Goal: Task Accomplishment & Management: Manage account settings

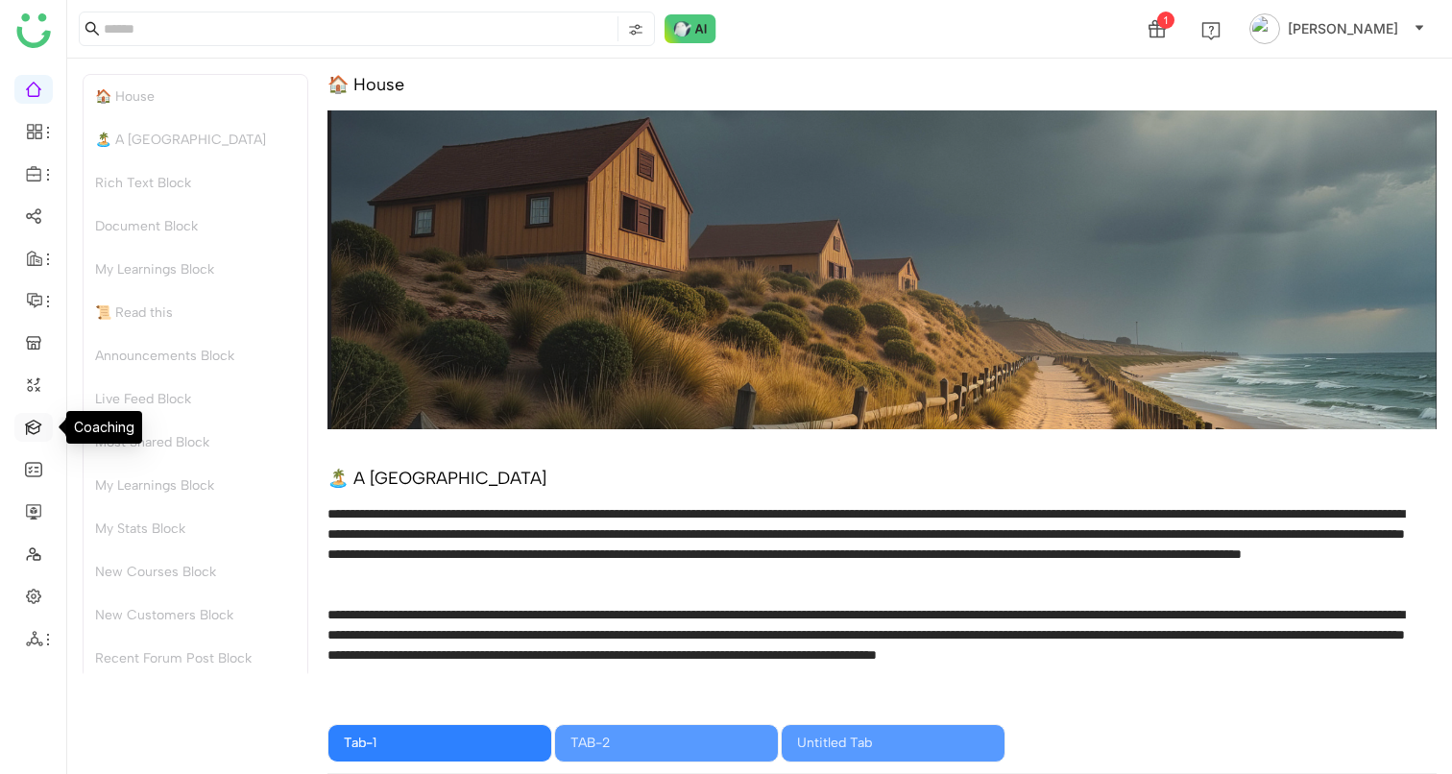
click at [28, 434] on link at bounding box center [33, 426] width 17 height 16
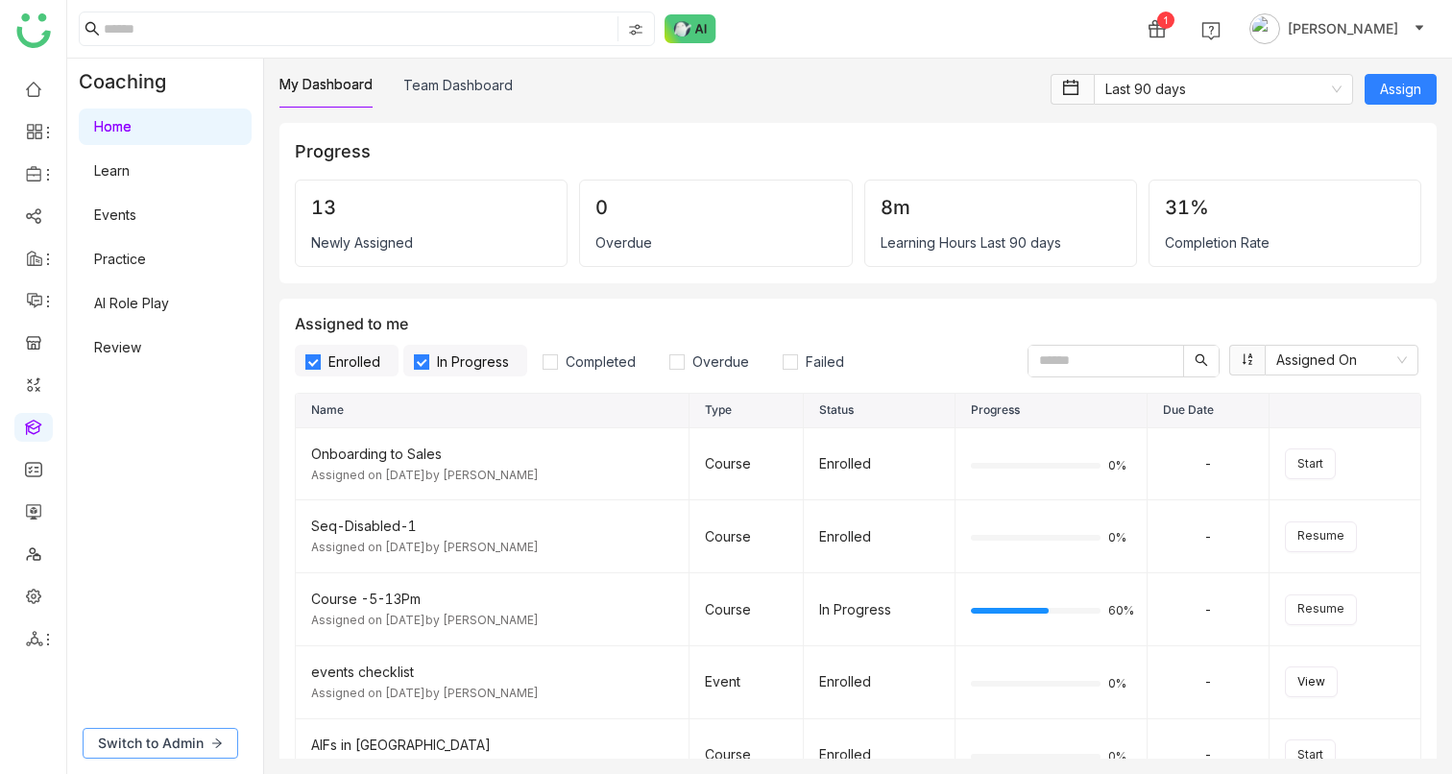
click at [174, 755] on button "Switch to Admin" at bounding box center [161, 743] width 156 height 31
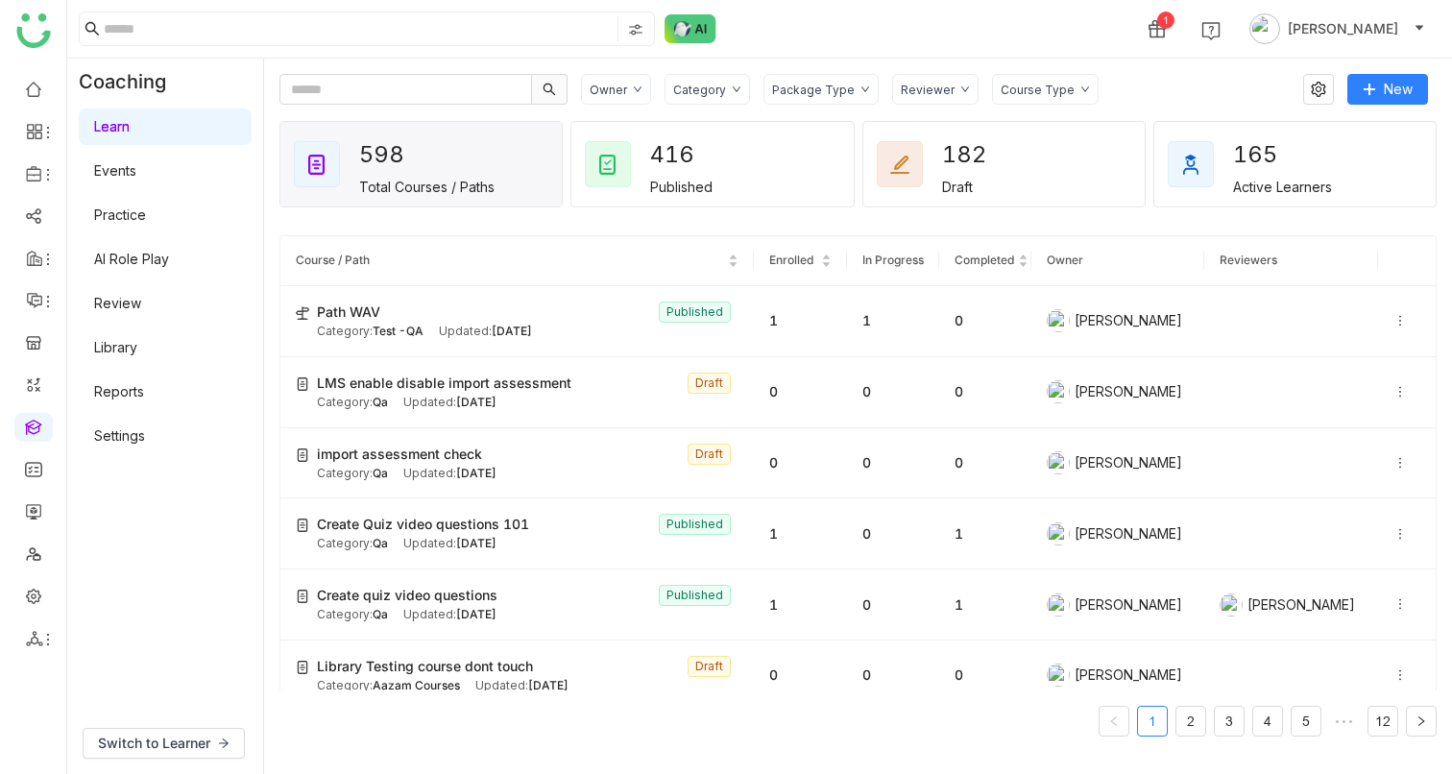
click at [122, 431] on link "Settings" at bounding box center [119, 435] width 51 height 16
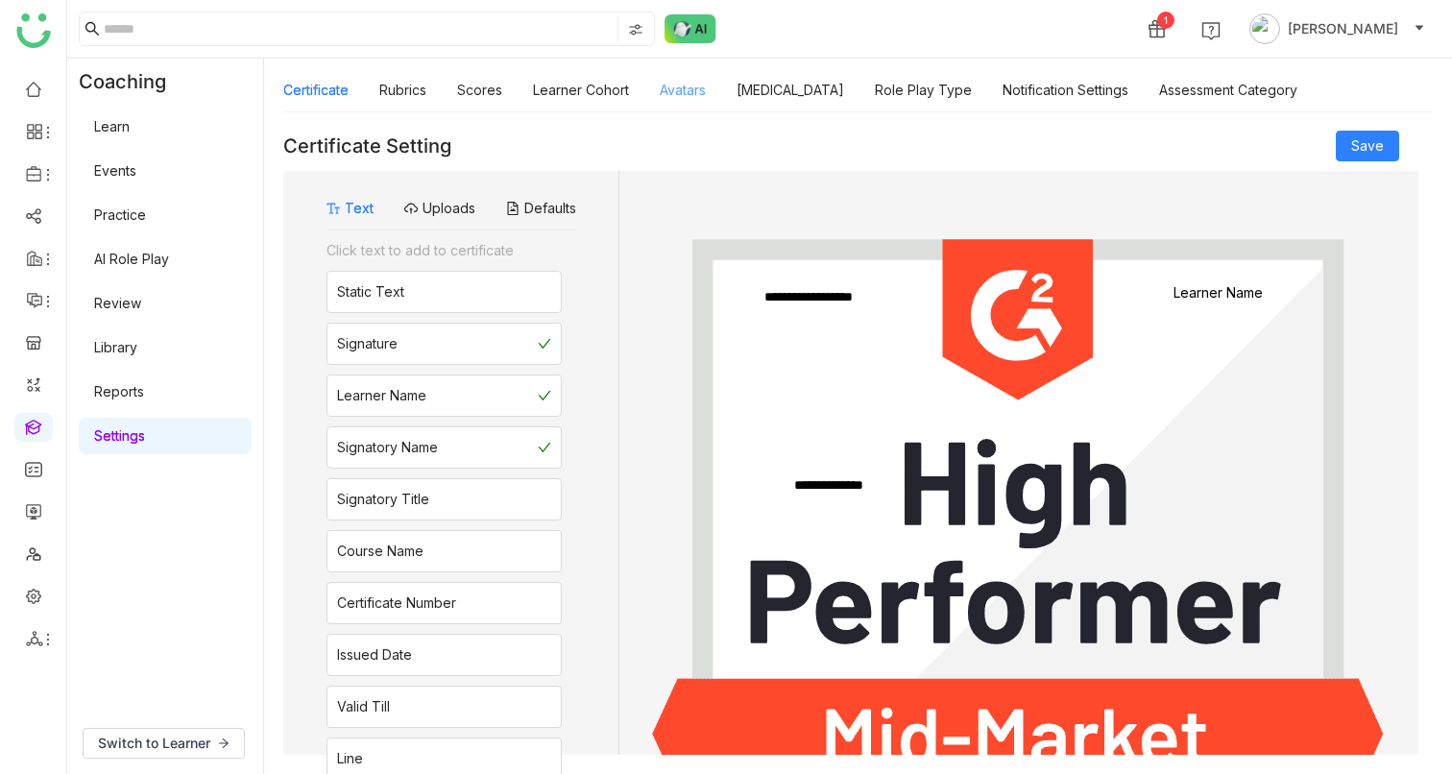
click at [690, 95] on link "Avatars" at bounding box center [683, 90] width 46 height 16
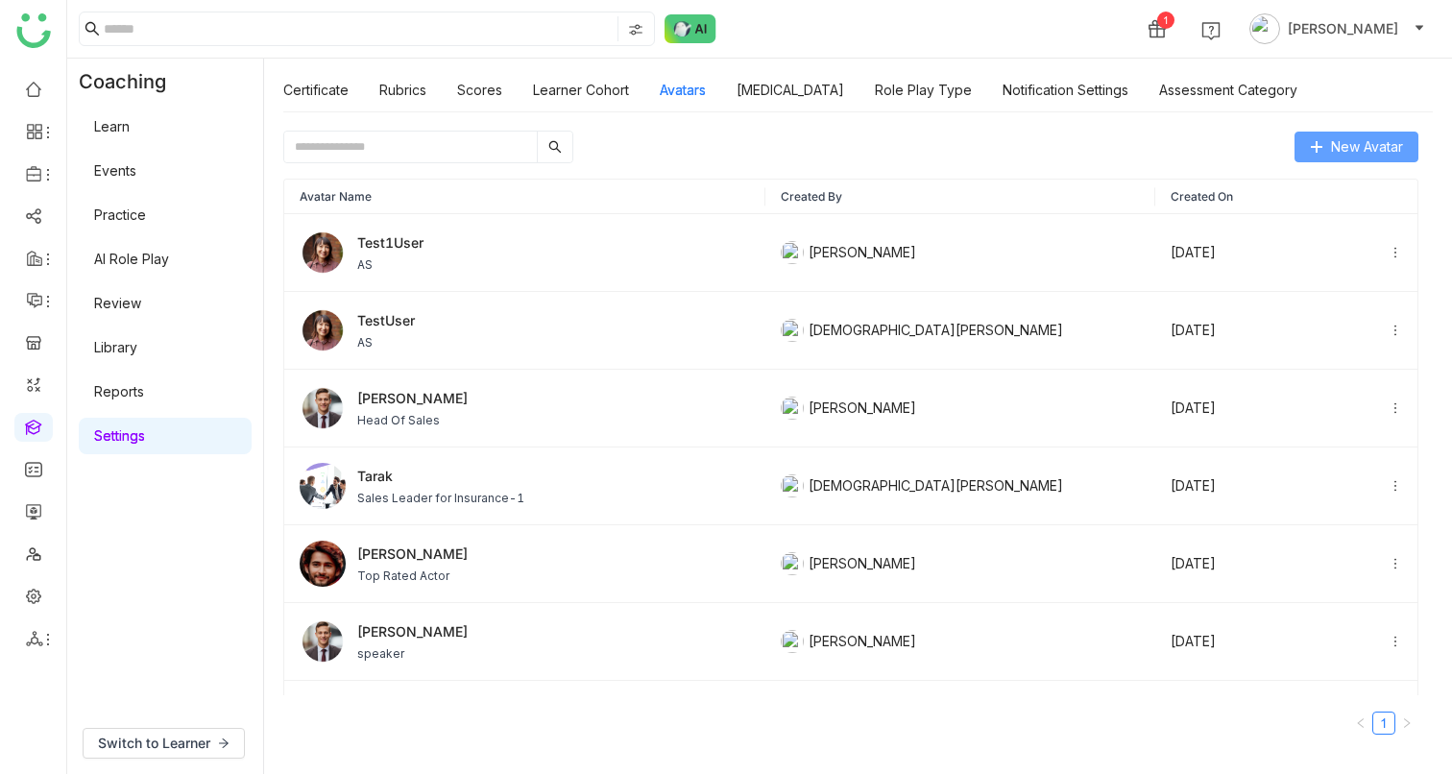
click at [1310, 152] on icon at bounding box center [1316, 146] width 13 height 13
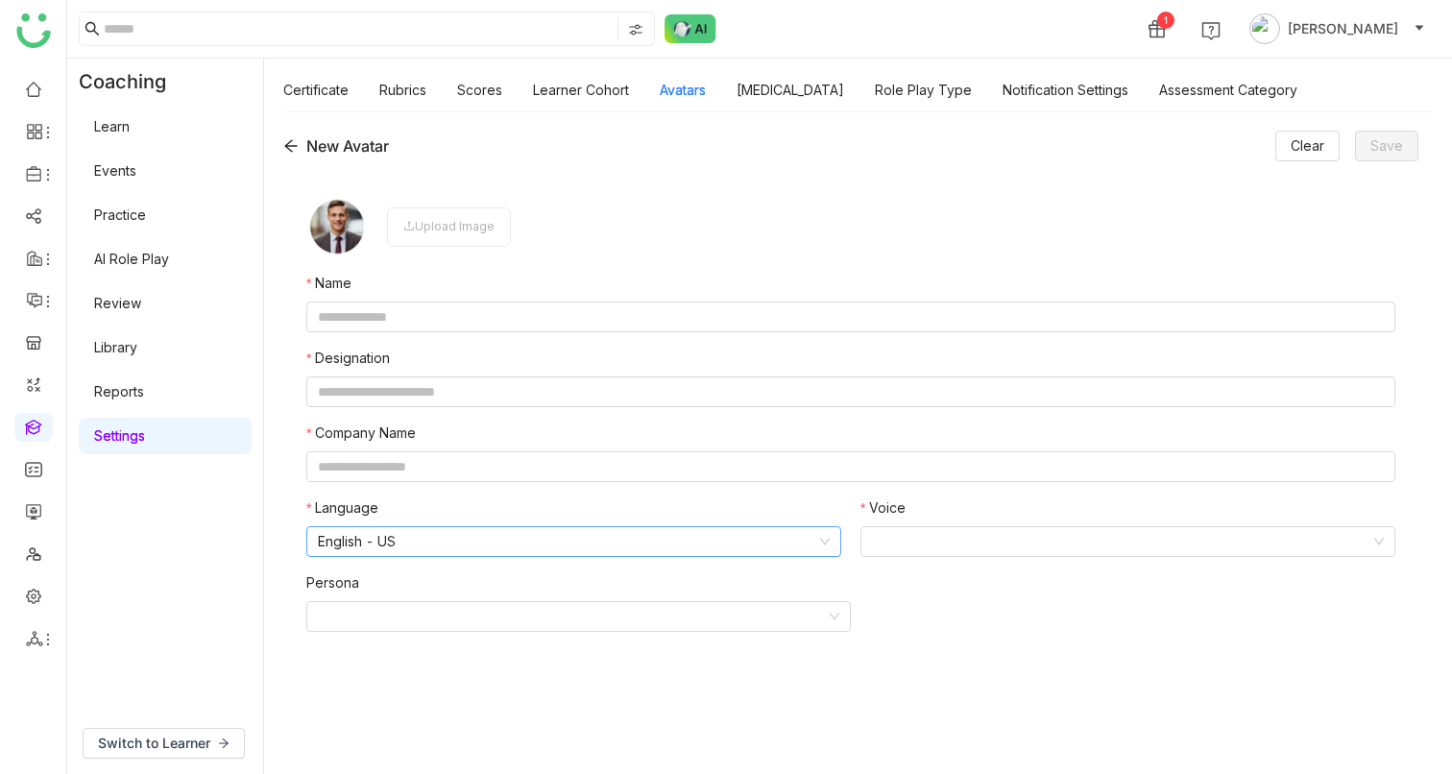
click at [408, 535] on nz-select-item "English - US" at bounding box center [574, 541] width 512 height 29
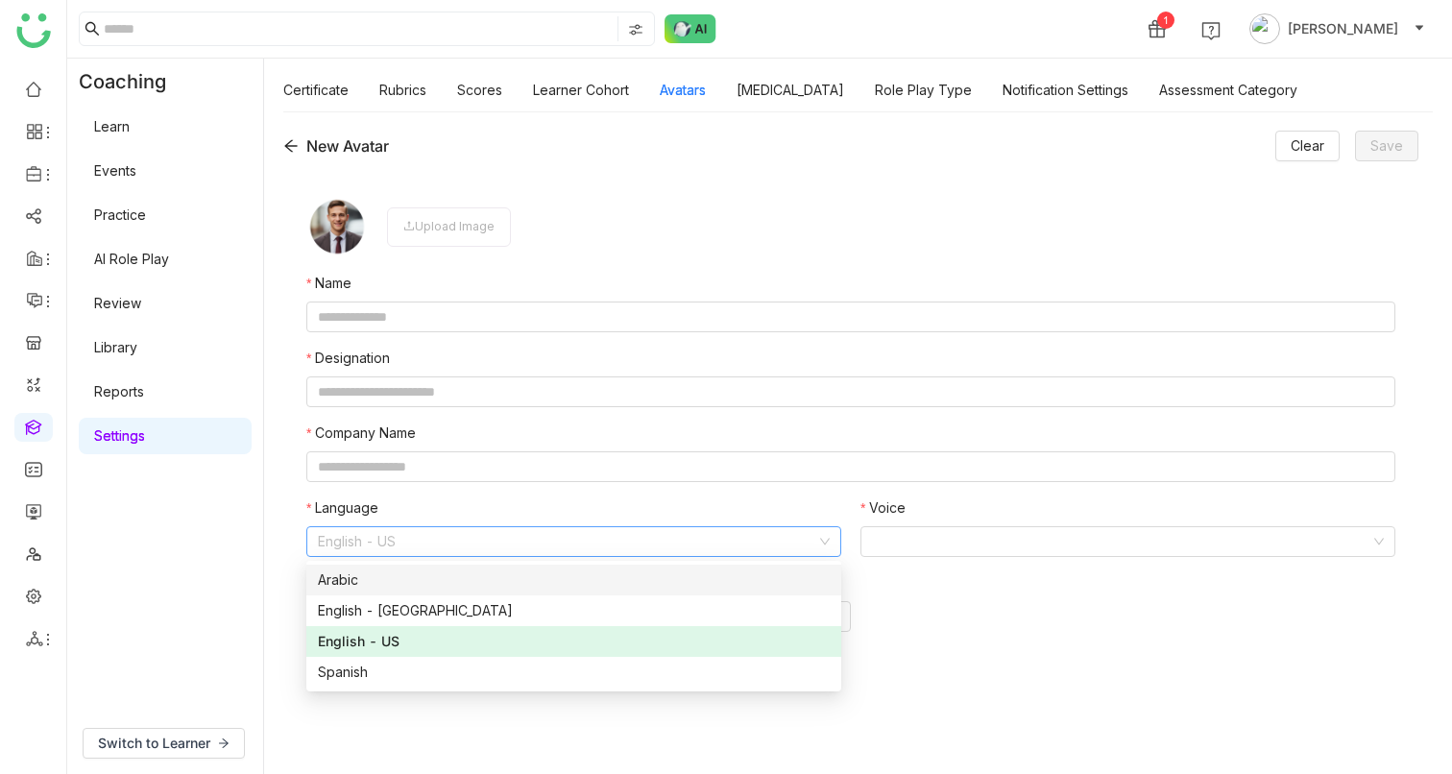
click at [381, 574] on div "Arabic" at bounding box center [574, 579] width 512 height 21
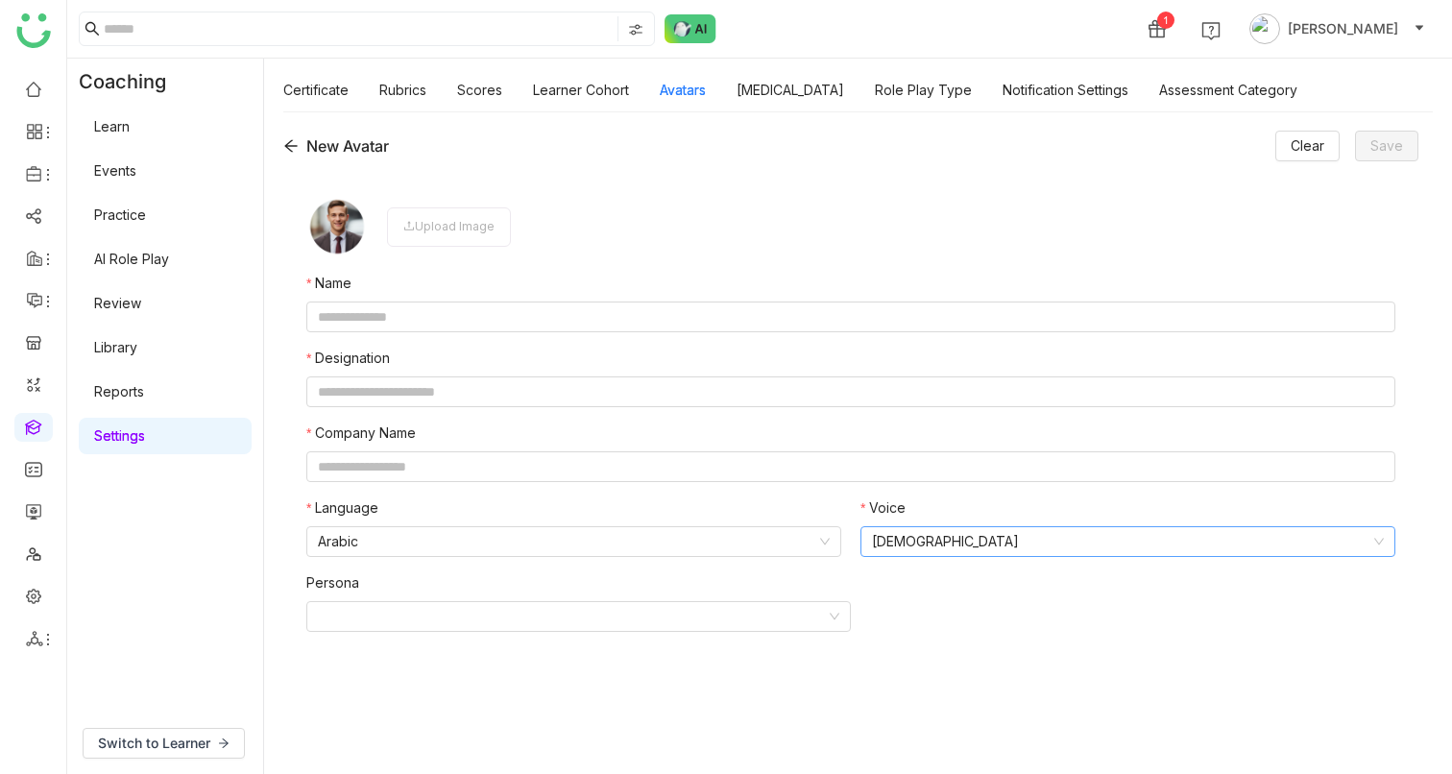
click at [1065, 530] on nz-select-item "Male" at bounding box center [1128, 541] width 512 height 29
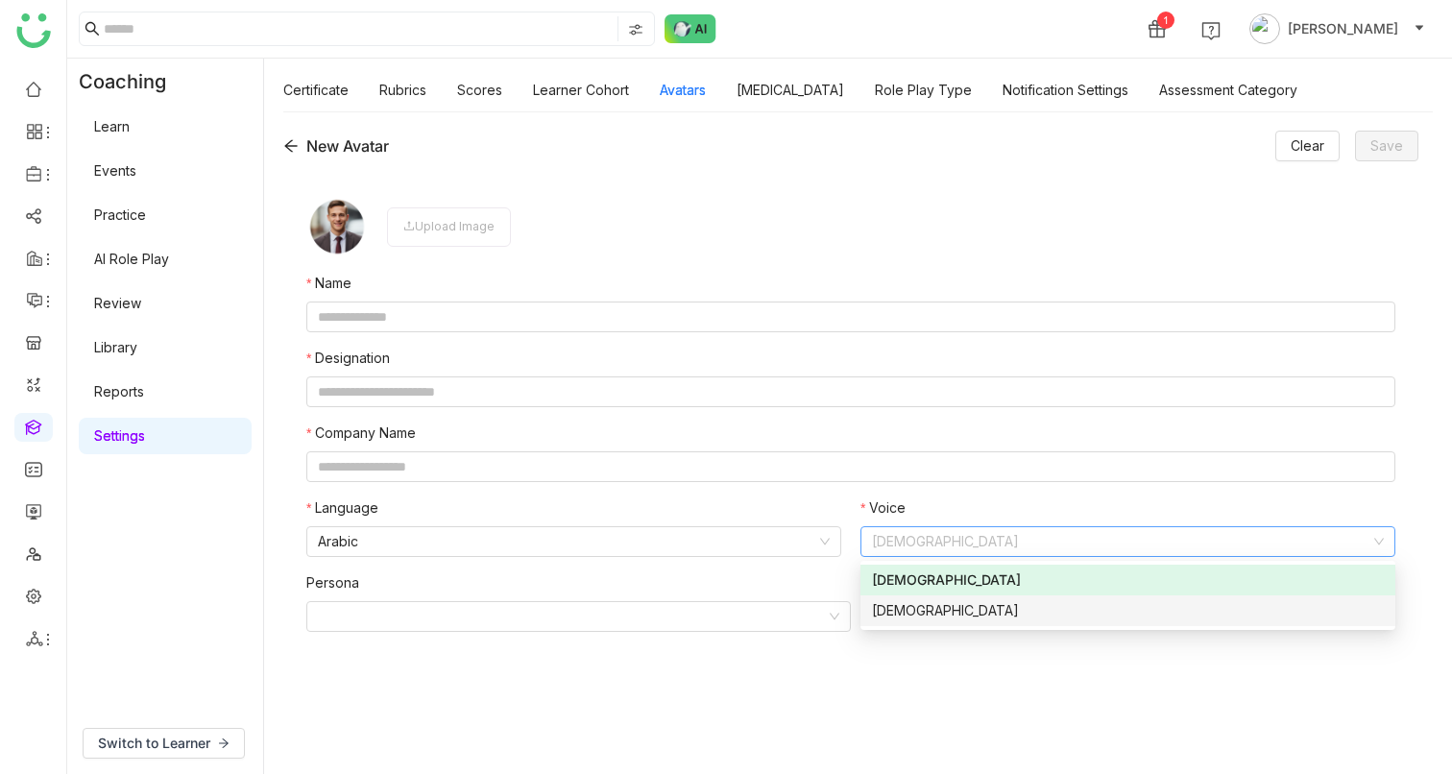
click at [922, 625] on nz-option-item "Female" at bounding box center [1127, 610] width 535 height 31
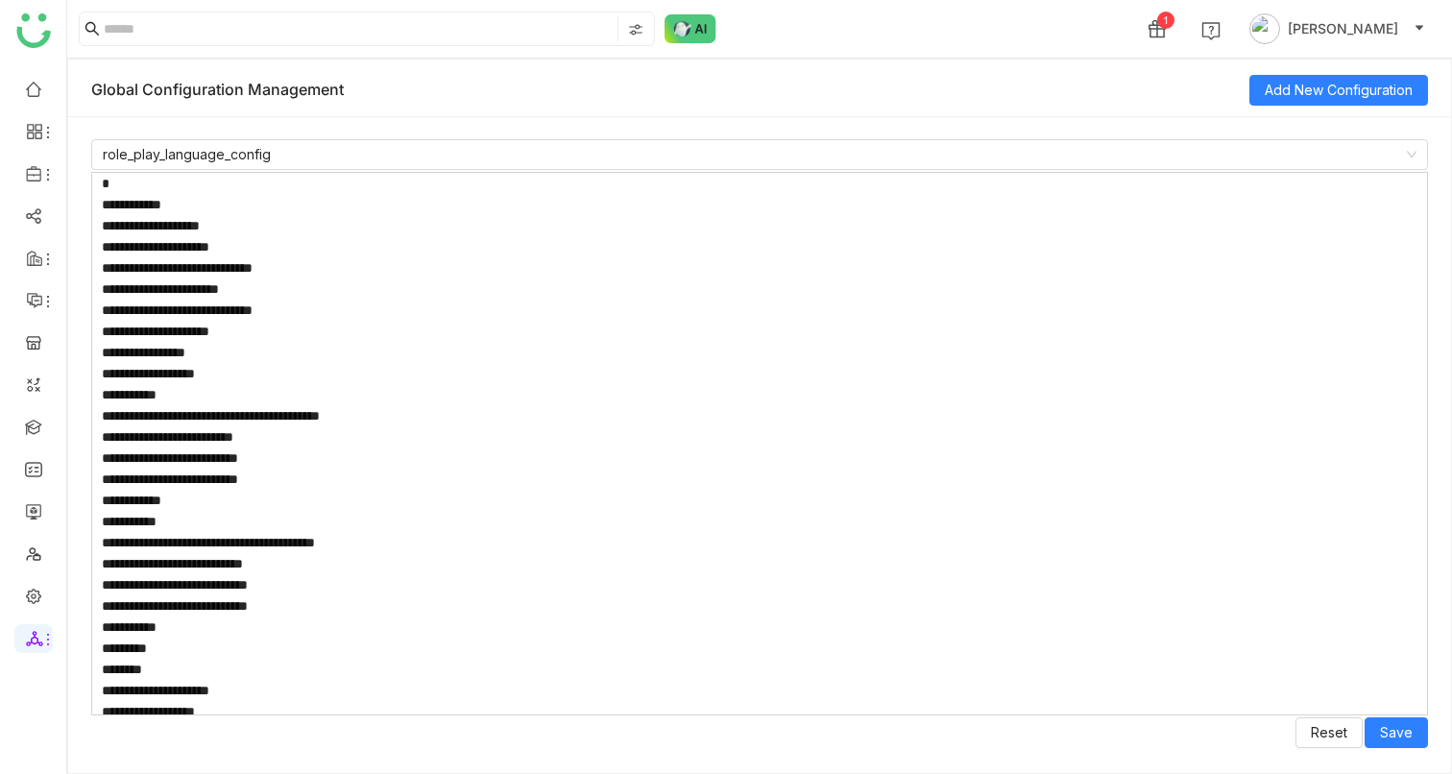
click at [110, 210] on textarea at bounding box center [759, 444] width 1337 height 544
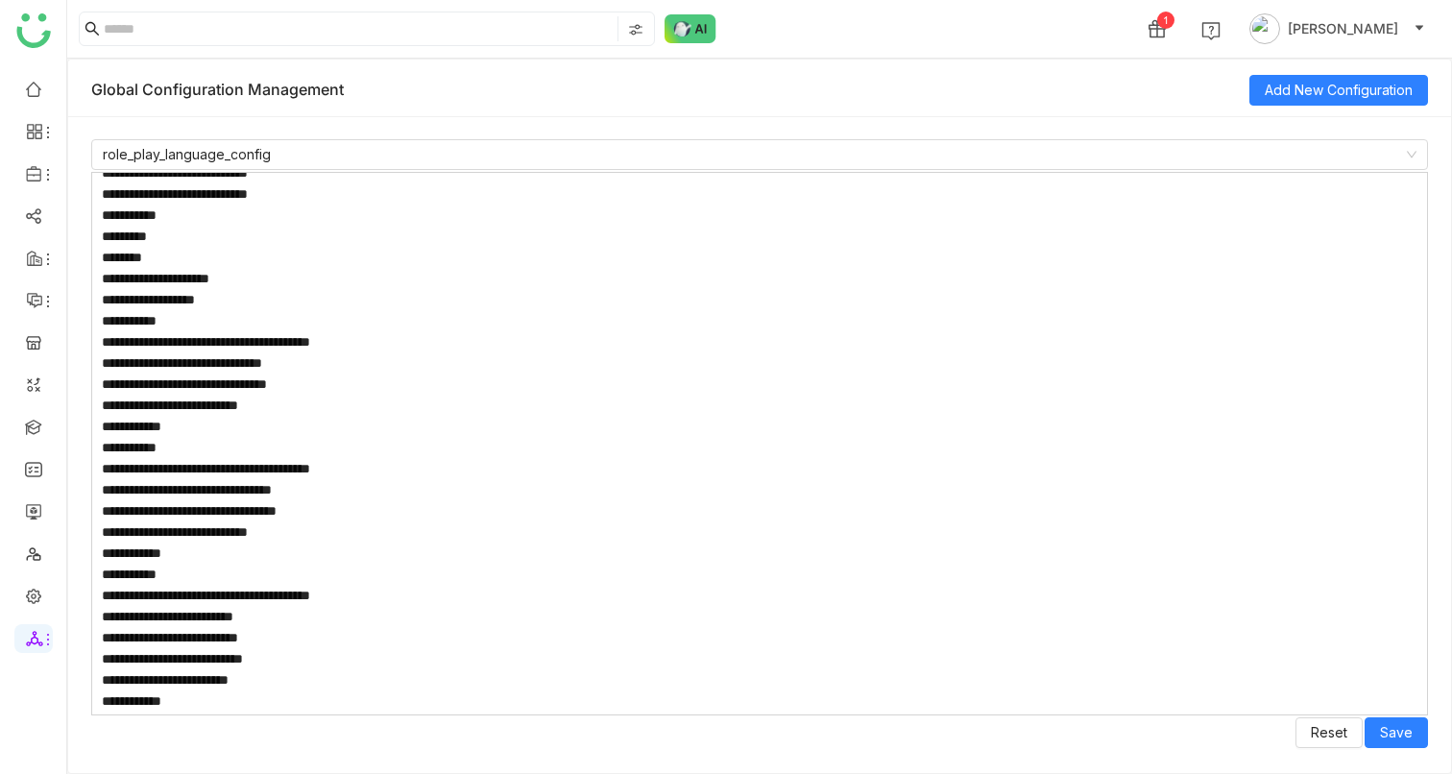
scroll to position [1468, 0]
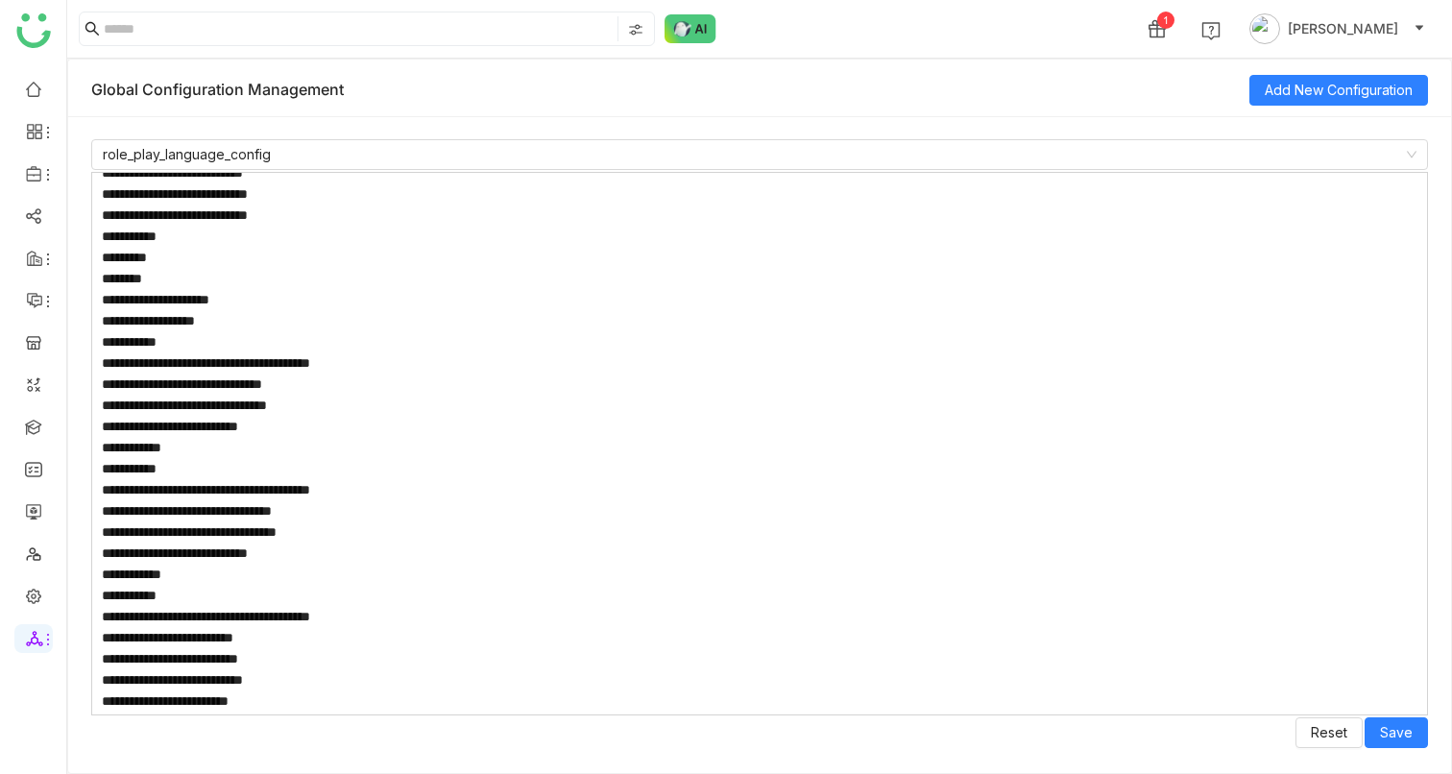
click at [266, 419] on textarea at bounding box center [759, 444] width 1337 height 544
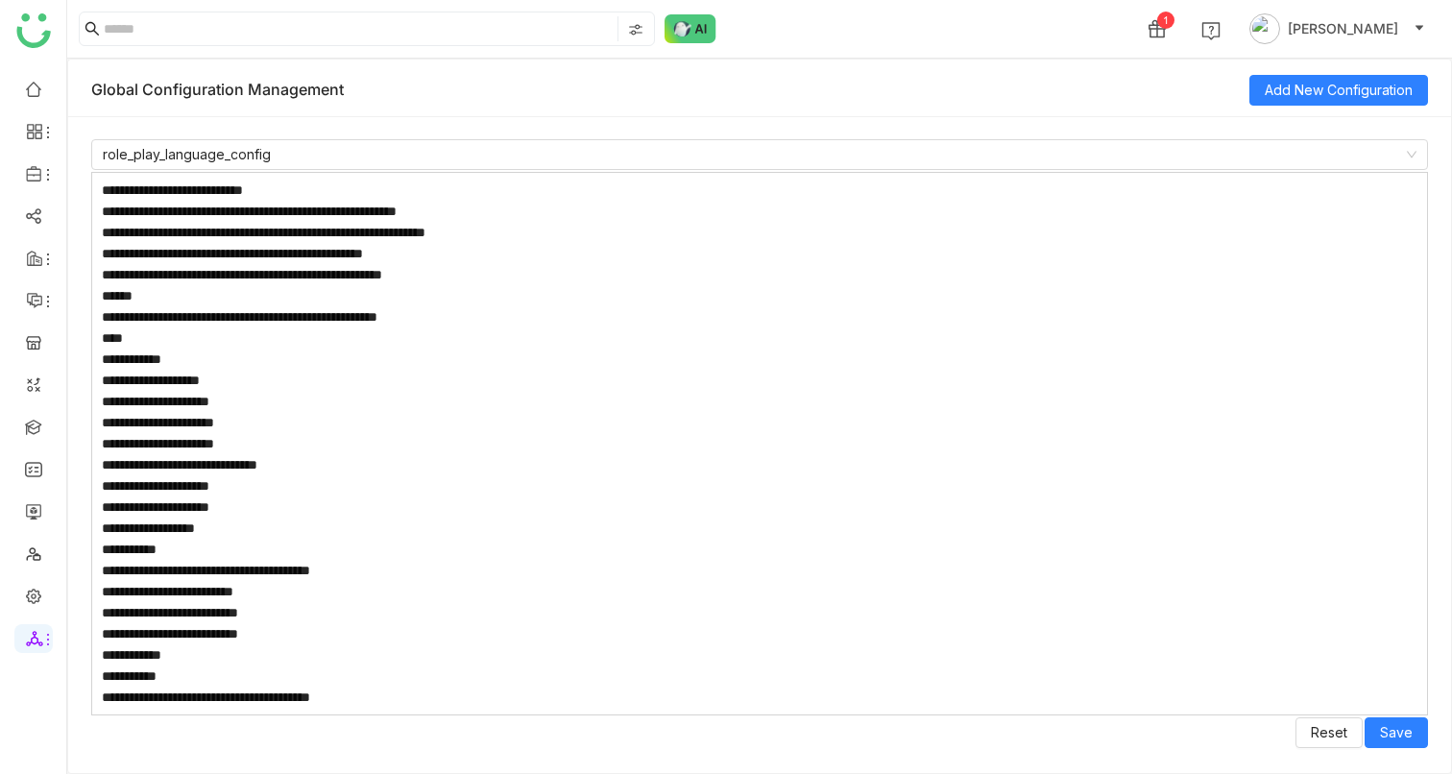
click at [105, 404] on textarea at bounding box center [759, 444] width 1337 height 544
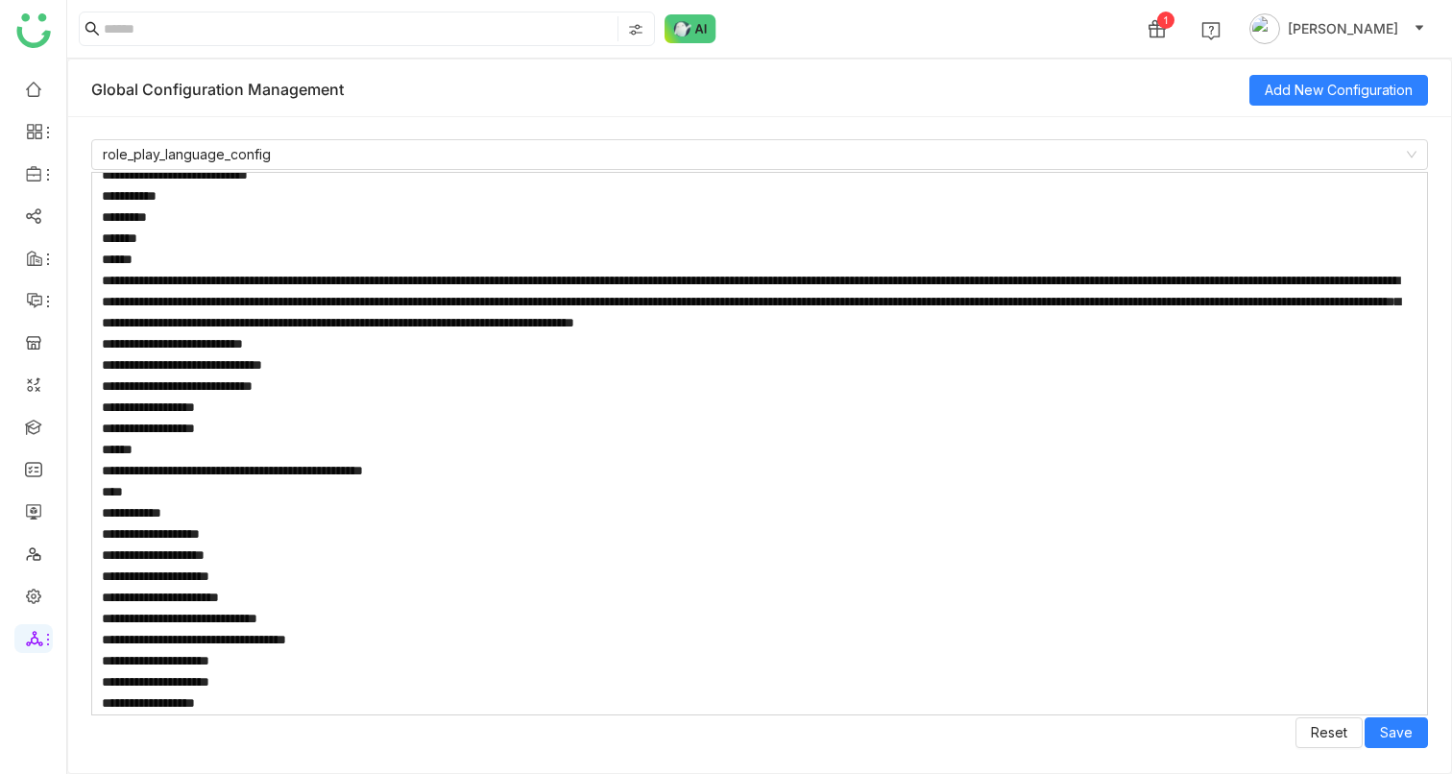
scroll to position [3390, 0]
click at [125, 551] on textarea at bounding box center [759, 444] width 1337 height 544
click at [409, 343] on textarea at bounding box center [759, 444] width 1337 height 544
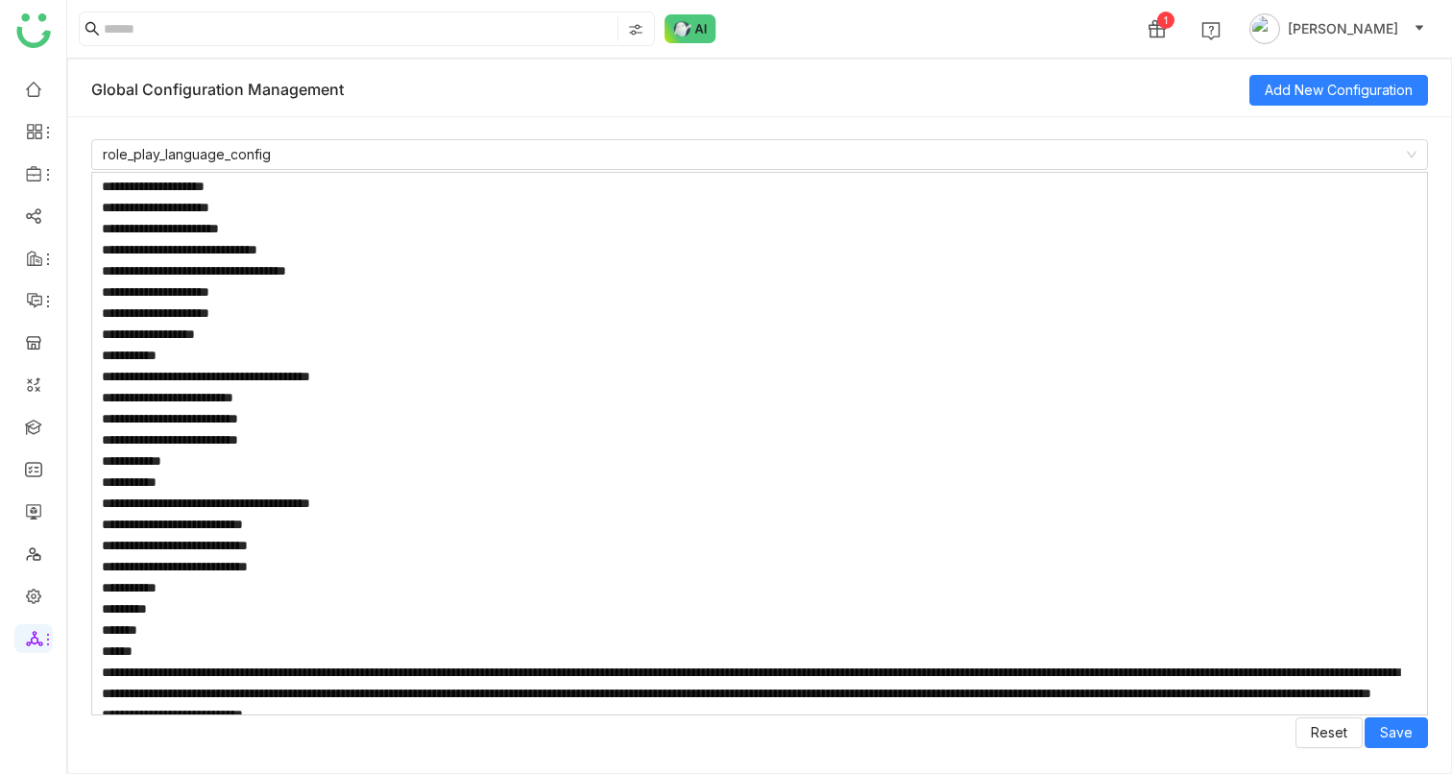
scroll to position [4021, 0]
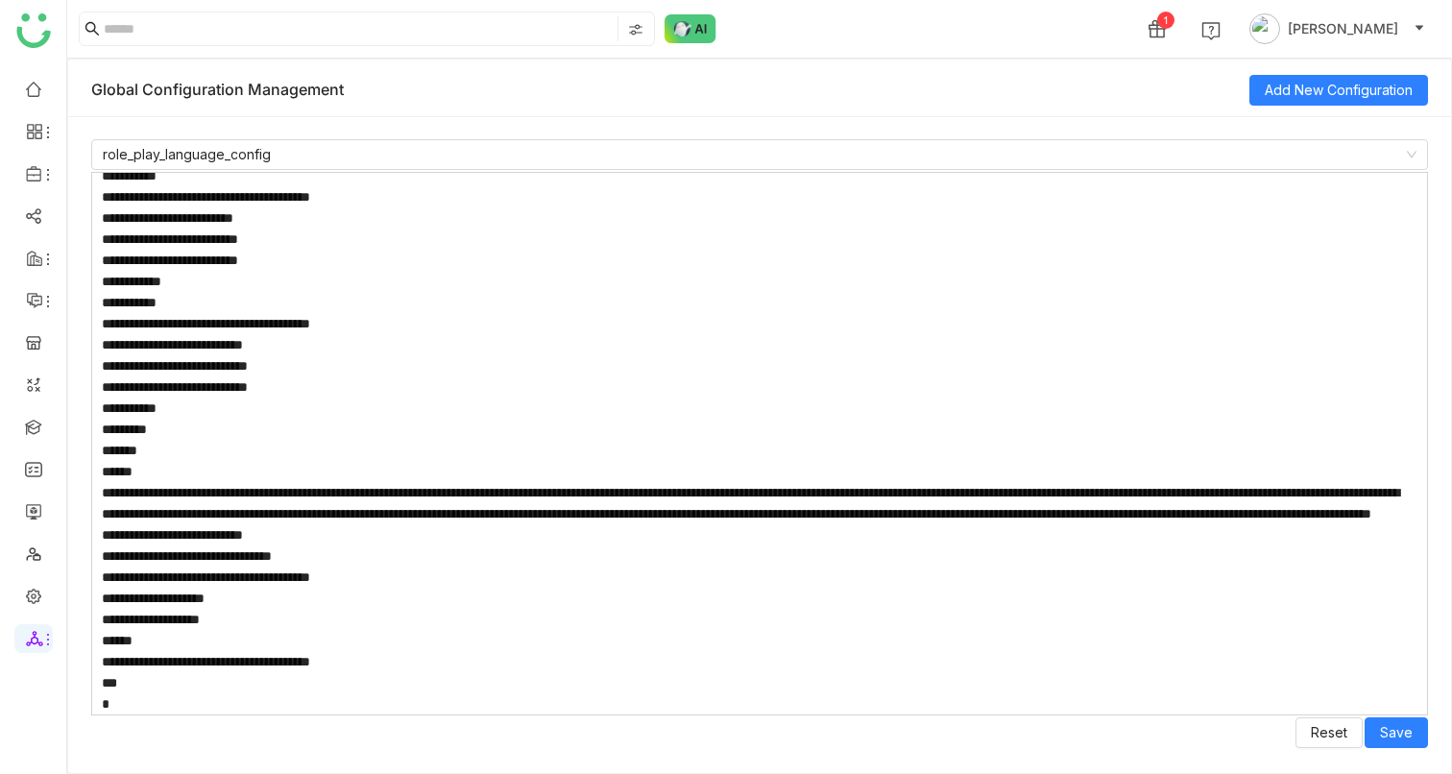
click at [165, 684] on textarea at bounding box center [759, 444] width 1337 height 544
paste textarea "**********"
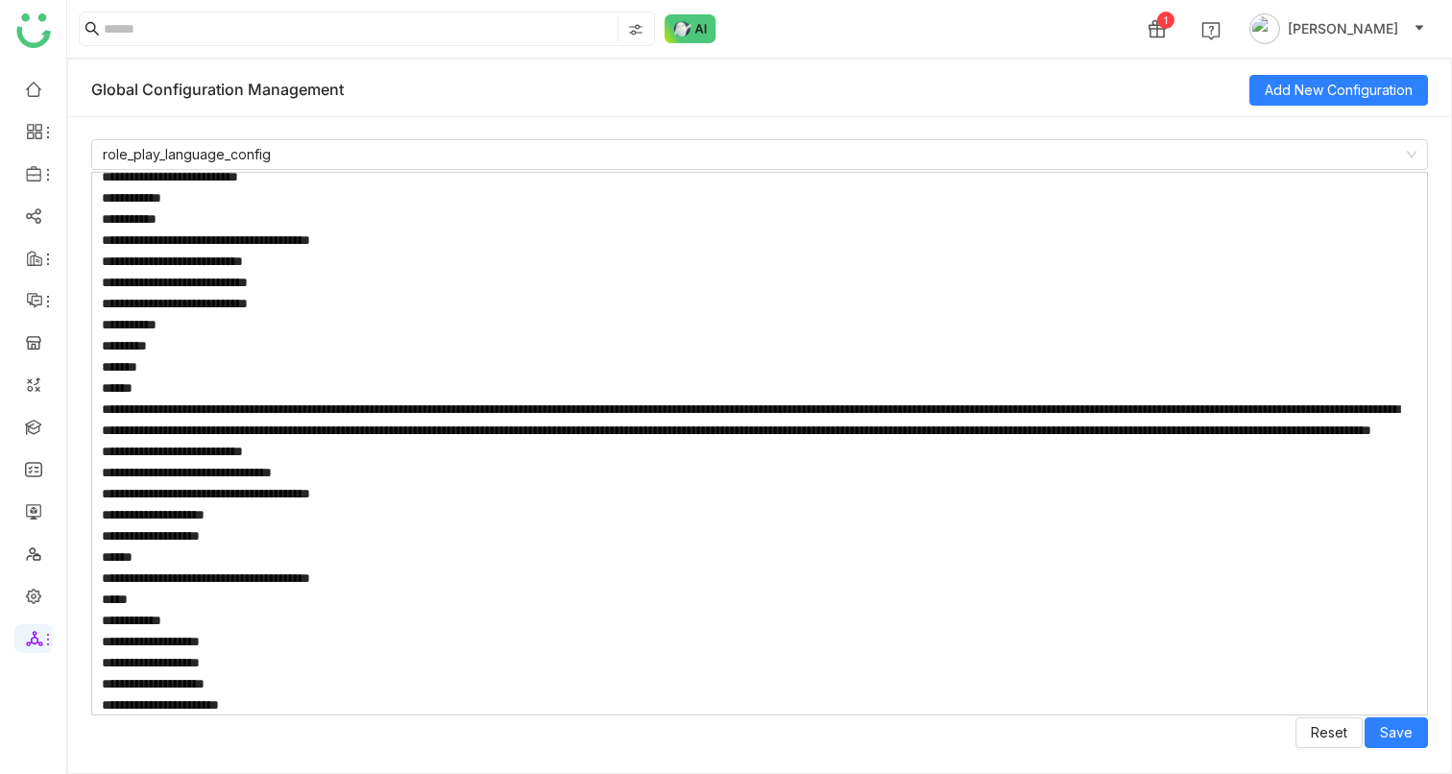
scroll to position [10738, 0]
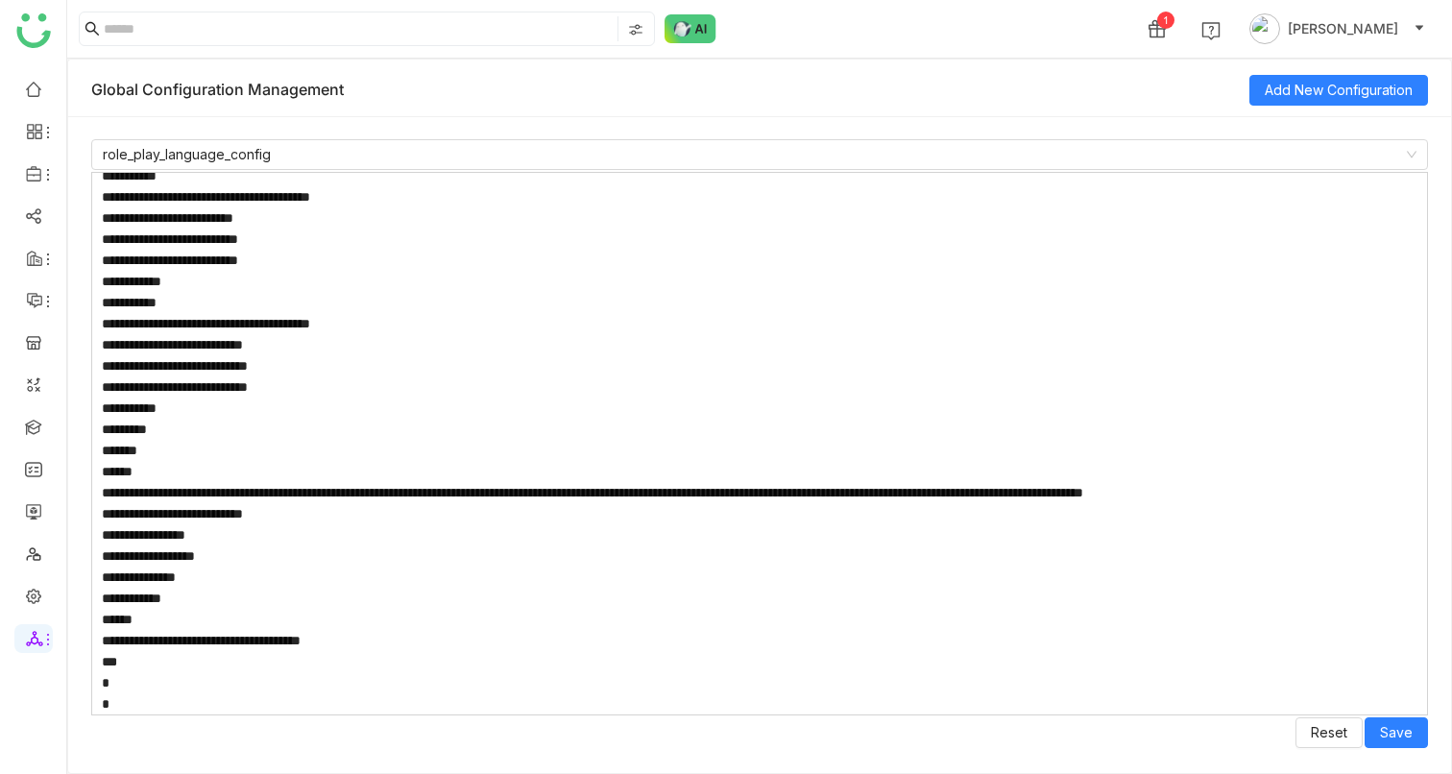
type textarea "**********"
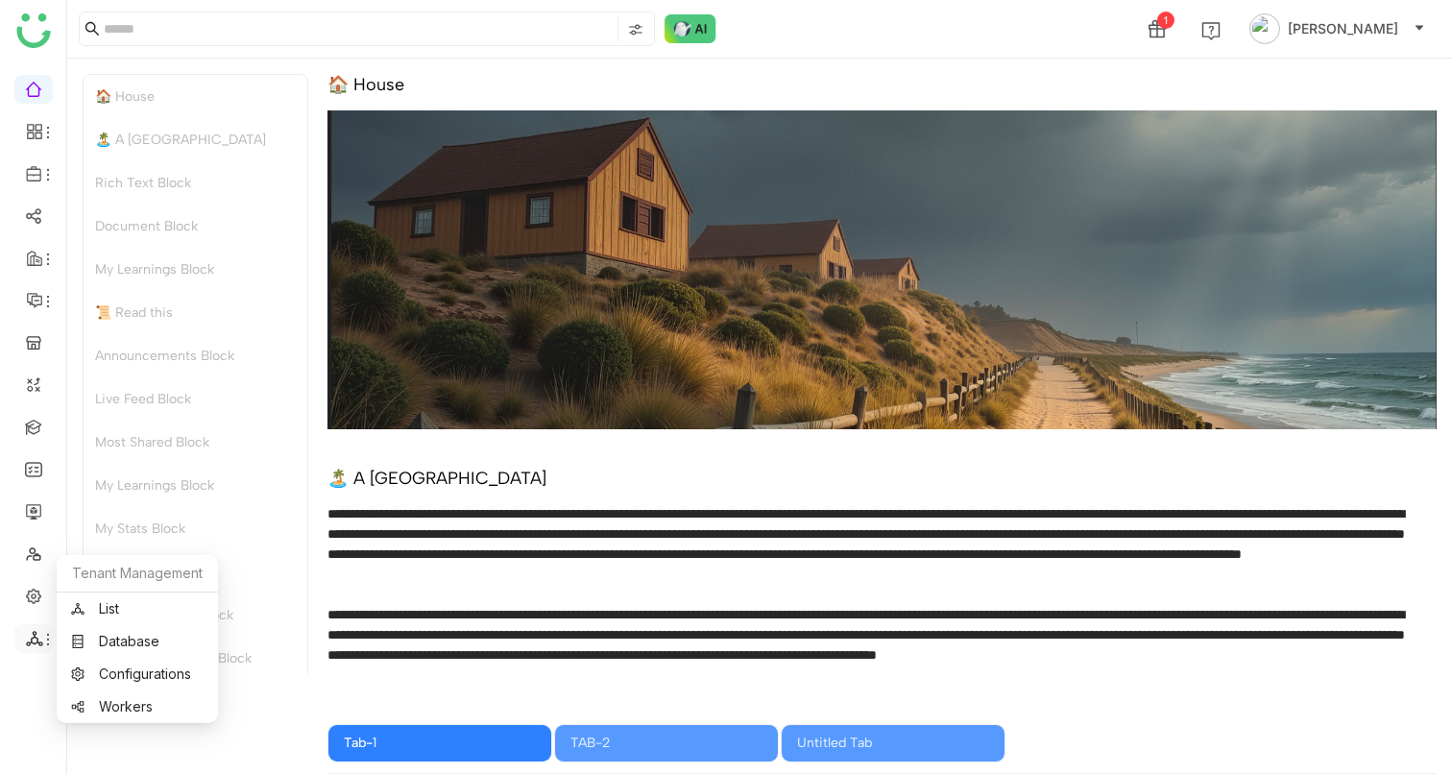
click at [33, 634] on icon at bounding box center [34, 638] width 16 height 15
click at [150, 613] on link "List" at bounding box center [137, 608] width 133 height 13
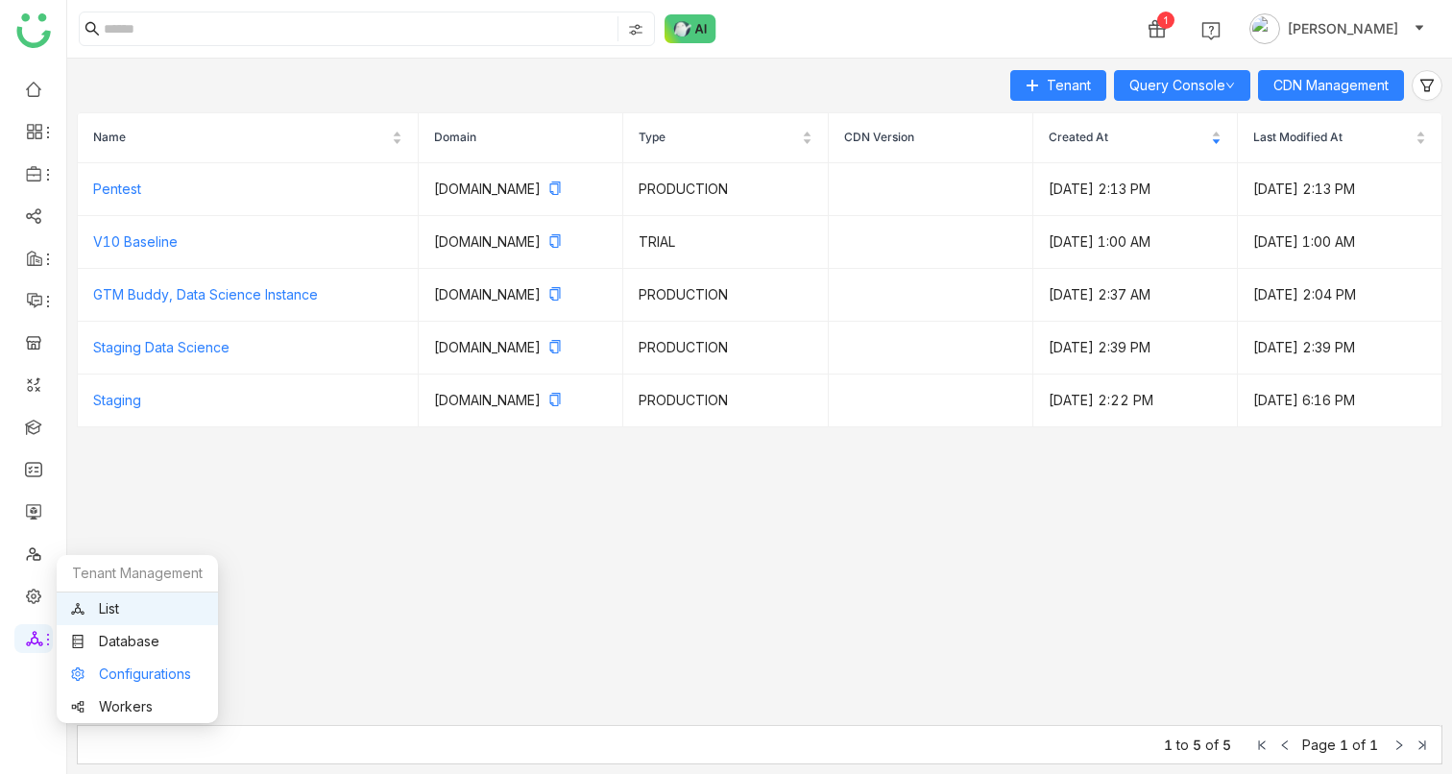
click at [123, 674] on link "Configurations" at bounding box center [137, 673] width 133 height 13
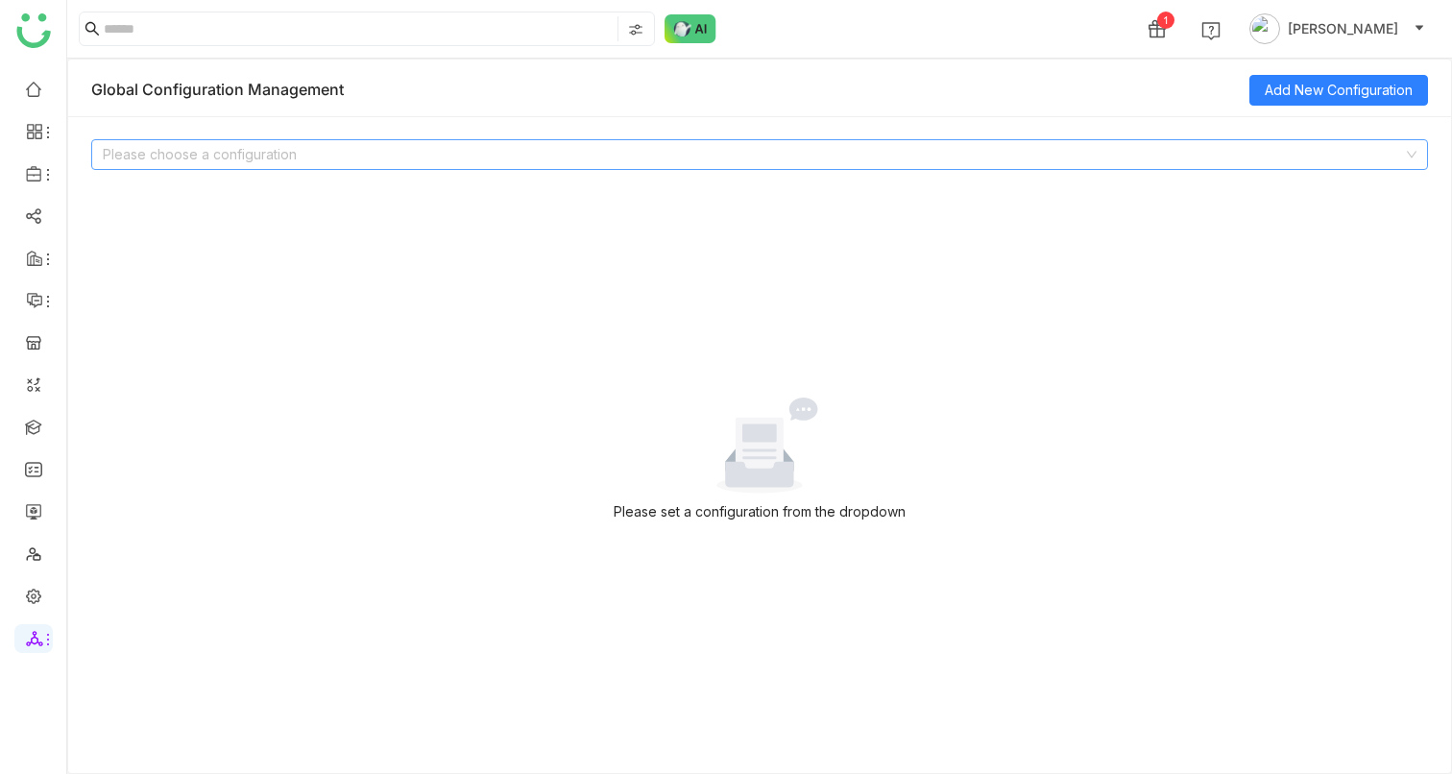
click at [277, 166] on input at bounding box center [753, 154] width 1300 height 29
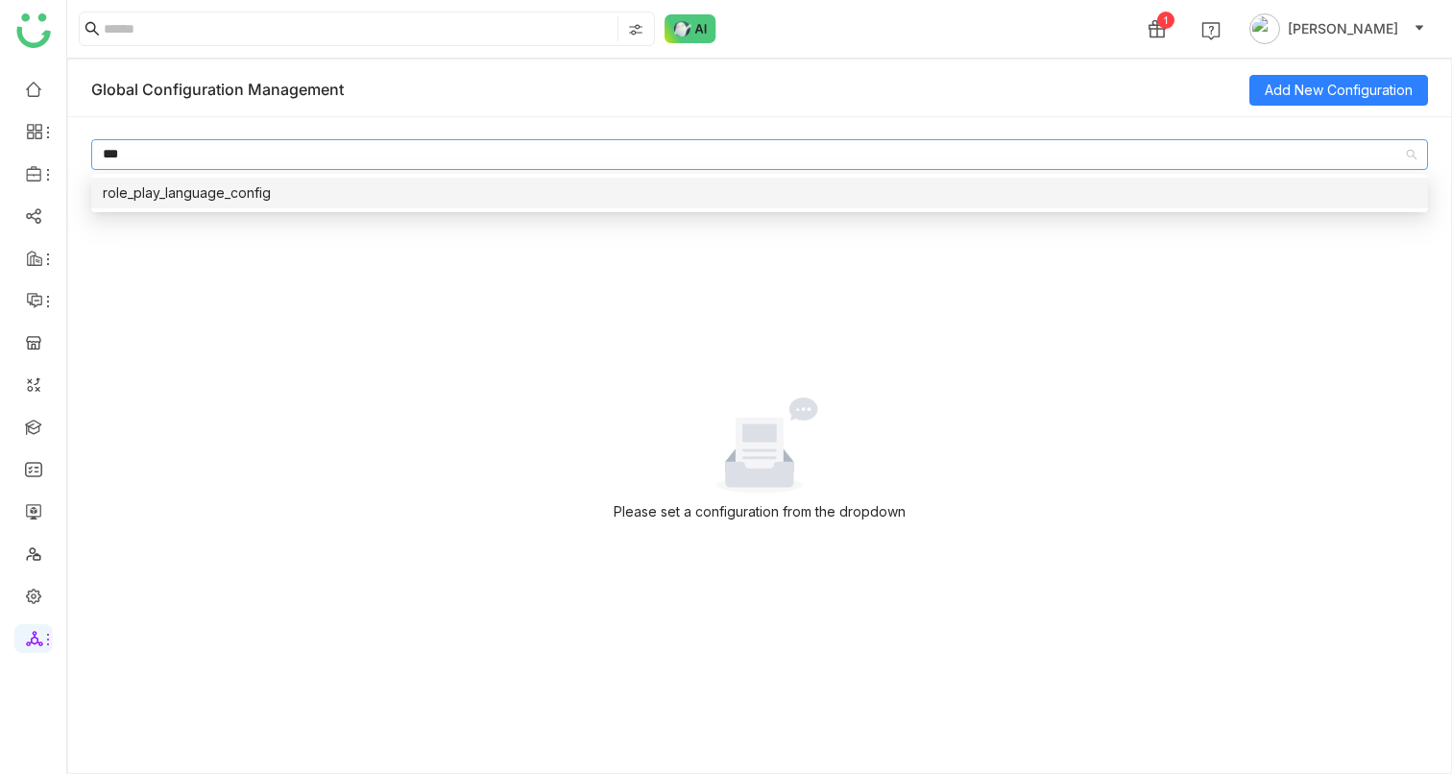
type input "***"
click at [257, 204] on nz-option-item "role_play_language_config" at bounding box center [759, 193] width 1337 height 31
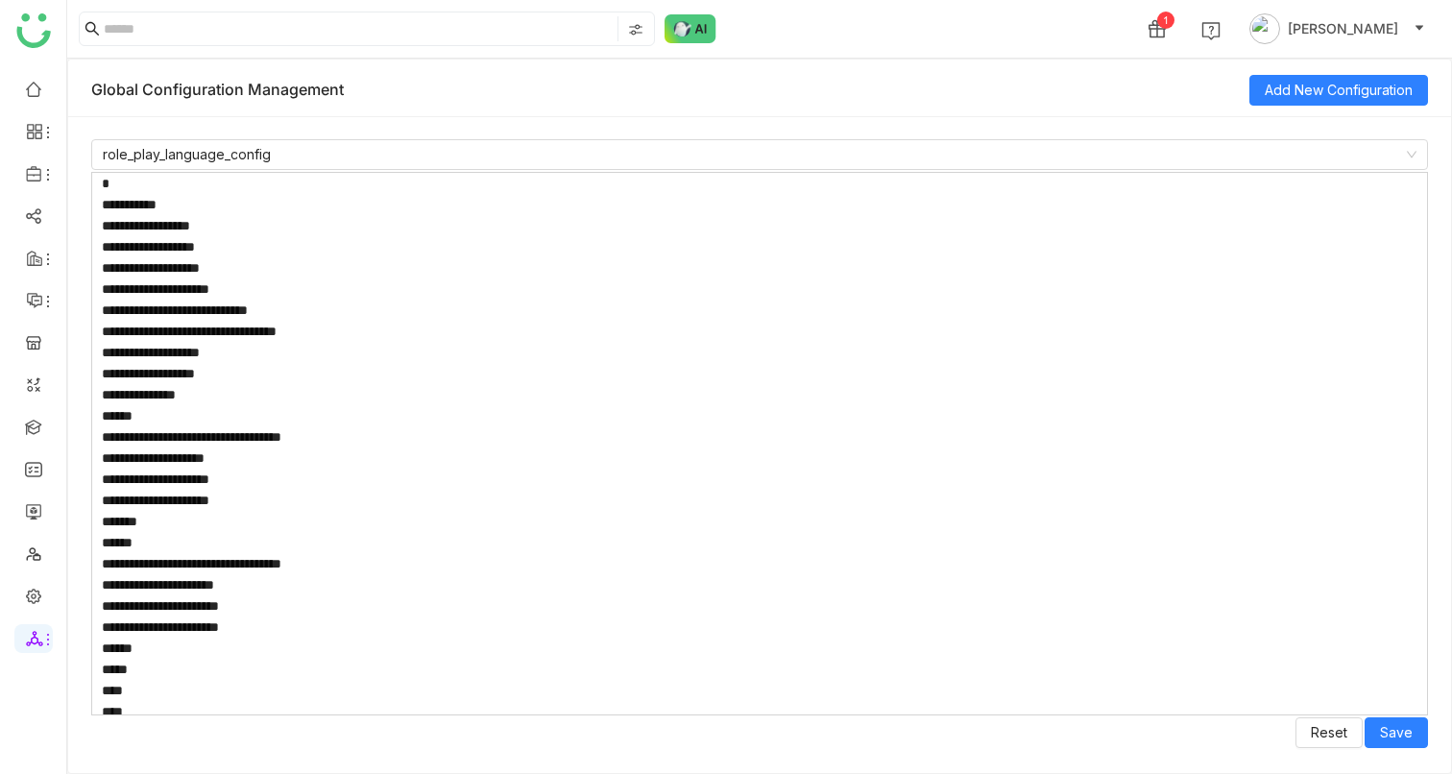
click at [264, 305] on textarea at bounding box center [759, 444] width 1337 height 544
paste textarea "**********"
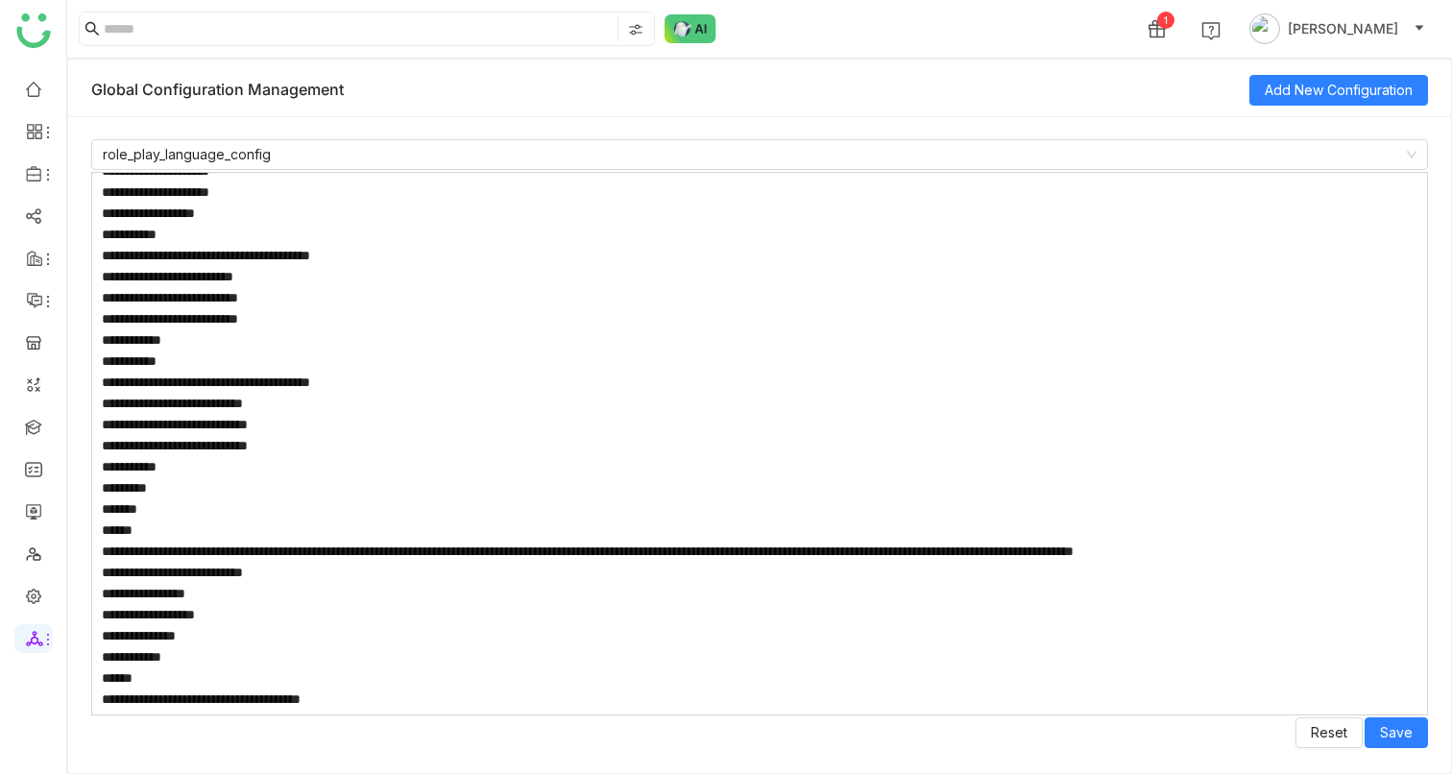
scroll to position [8905, 0]
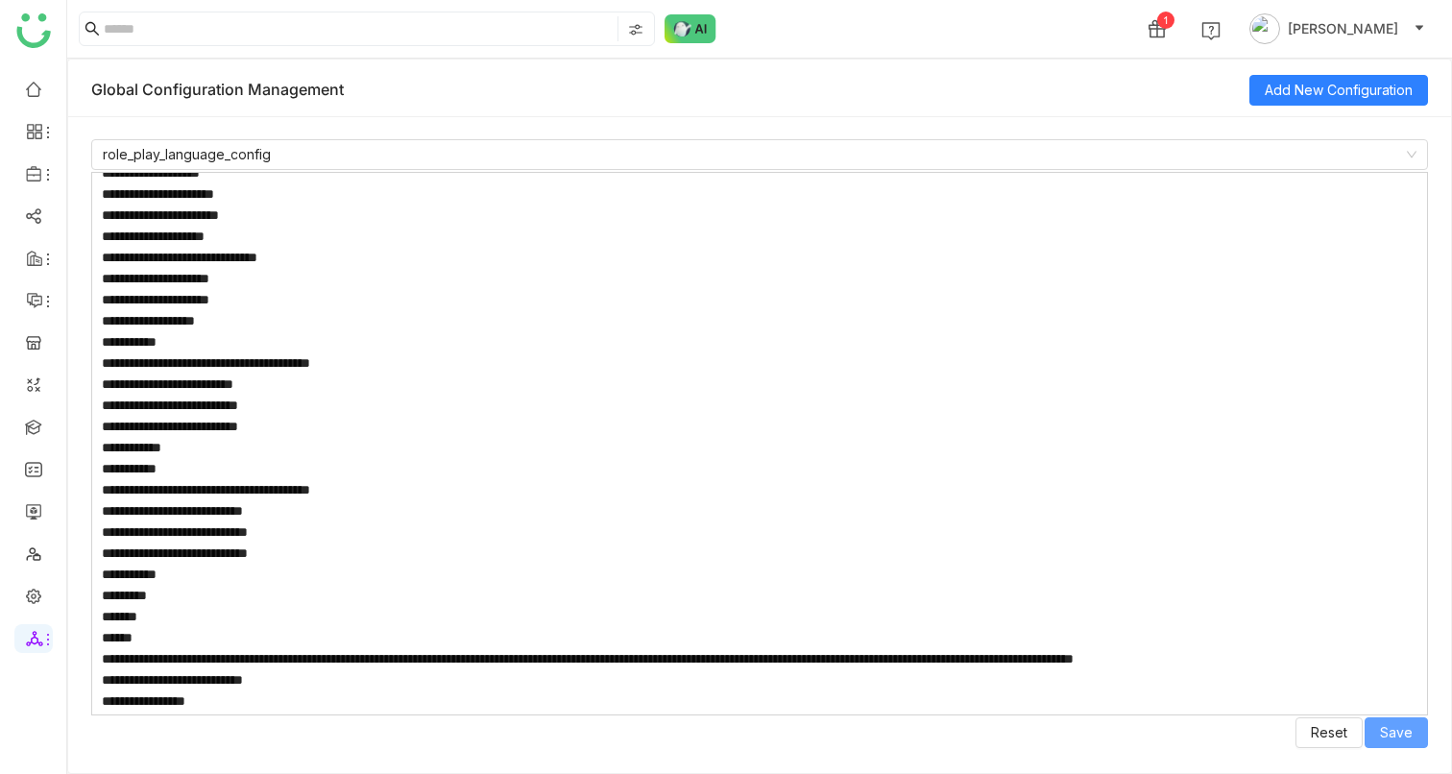
type textarea "**********"
click at [1384, 731] on span "Save" at bounding box center [1396, 732] width 33 height 21
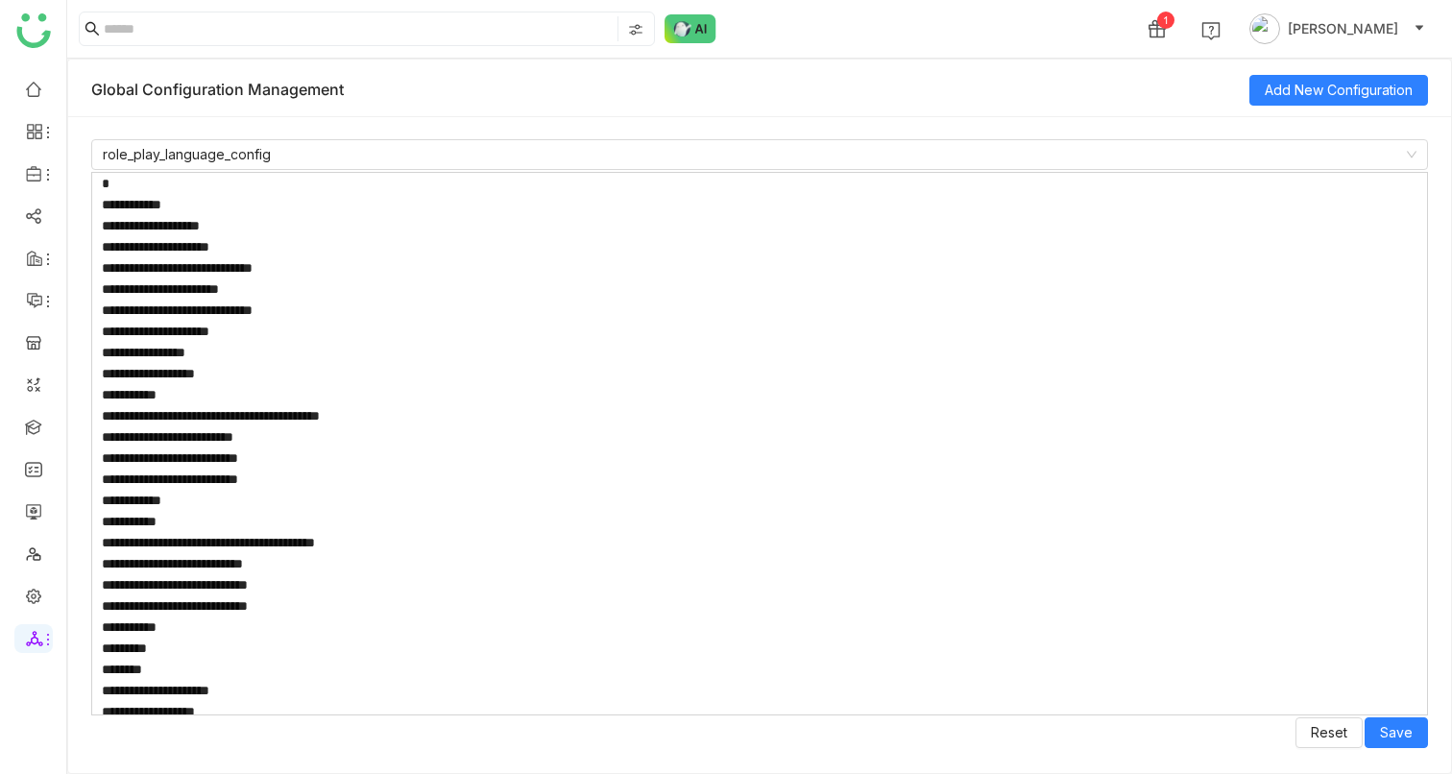
click at [822, 666] on textarea at bounding box center [759, 444] width 1337 height 544
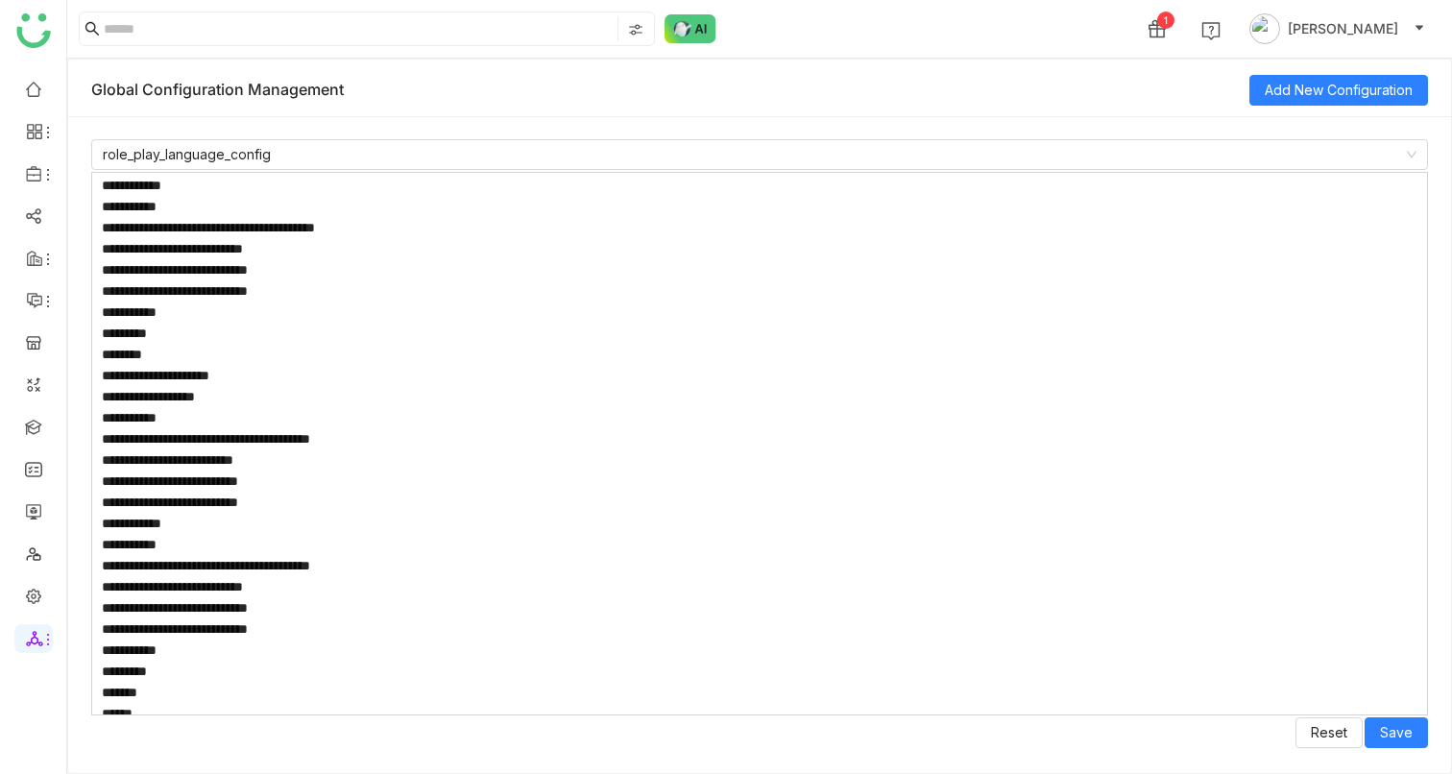
scroll to position [0, 0]
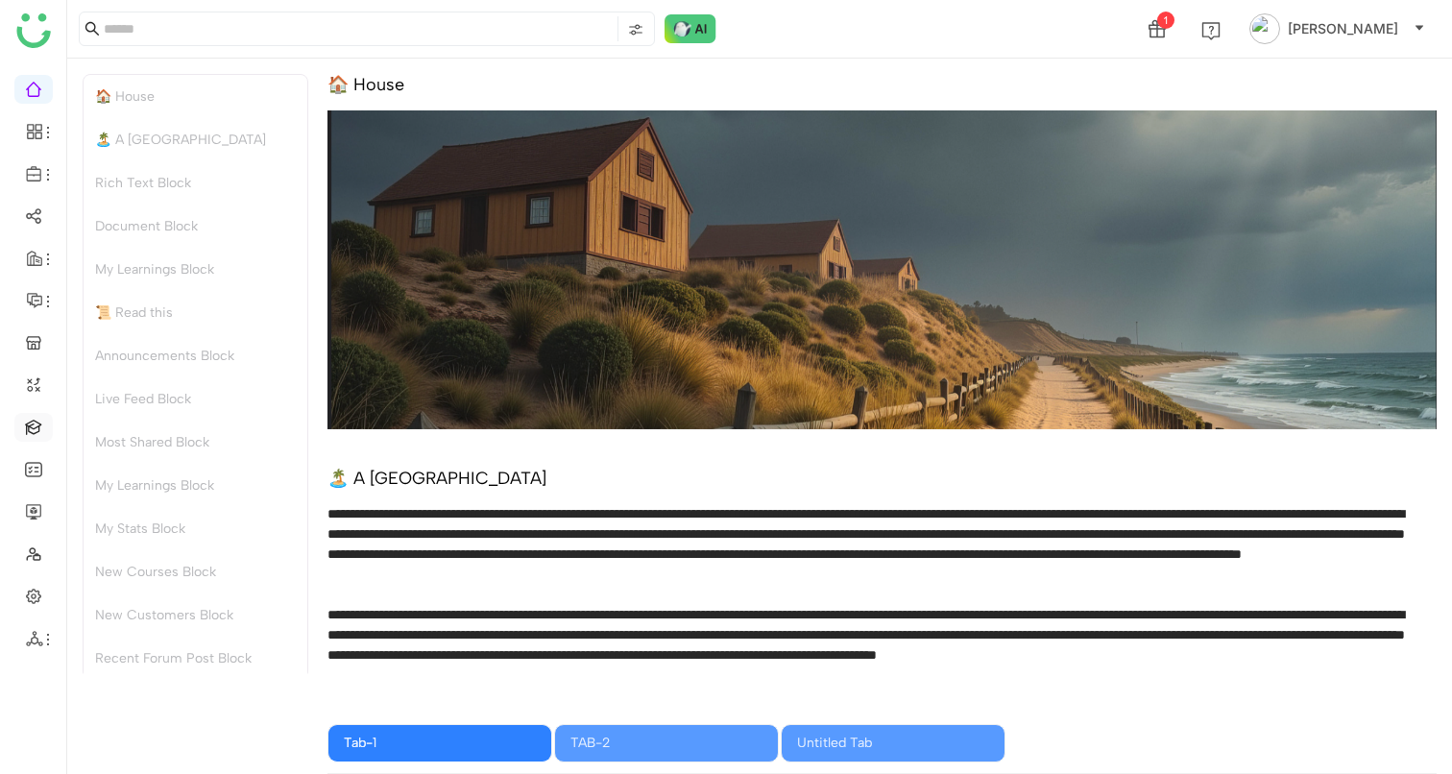
click at [42, 428] on link at bounding box center [33, 426] width 17 height 16
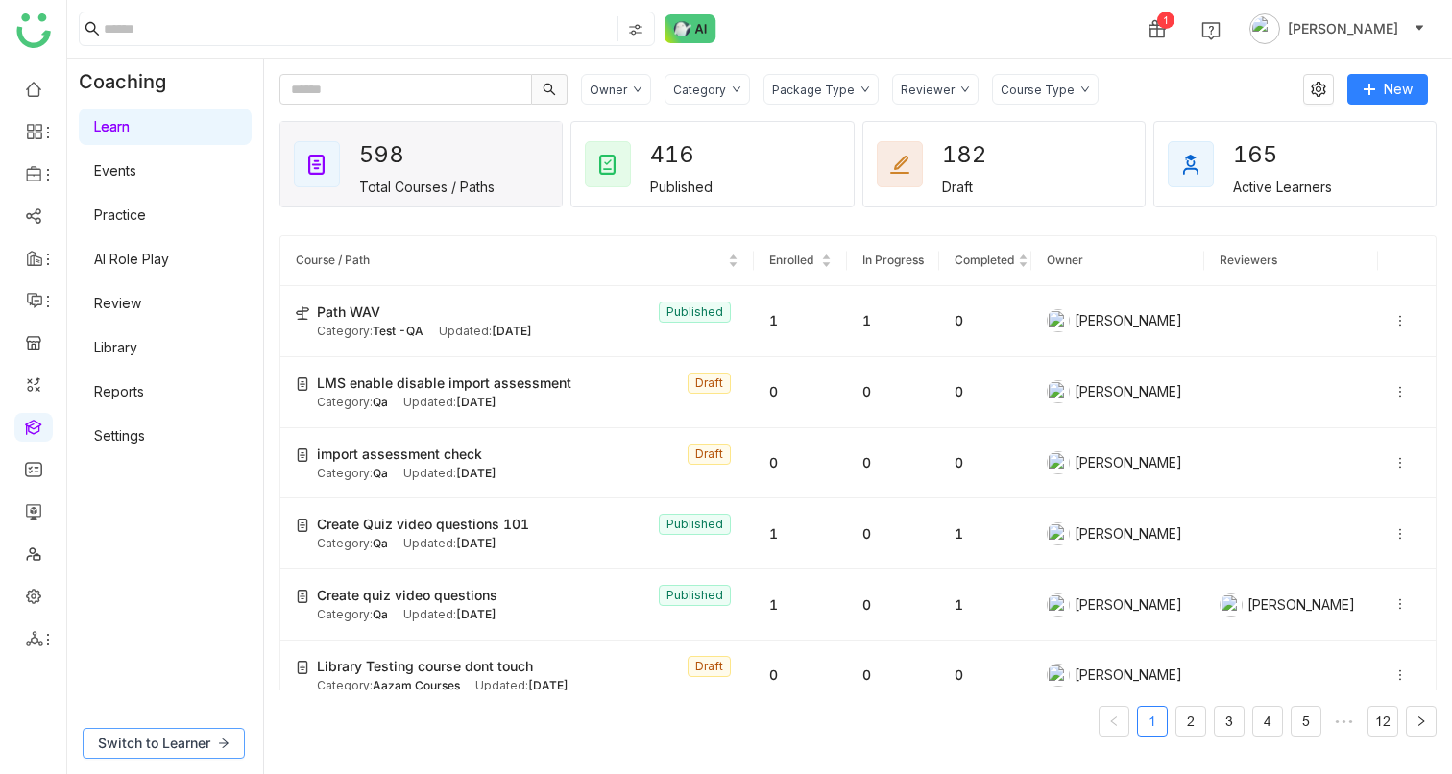
click at [178, 751] on span "Switch to Learner" at bounding box center [154, 743] width 112 height 21
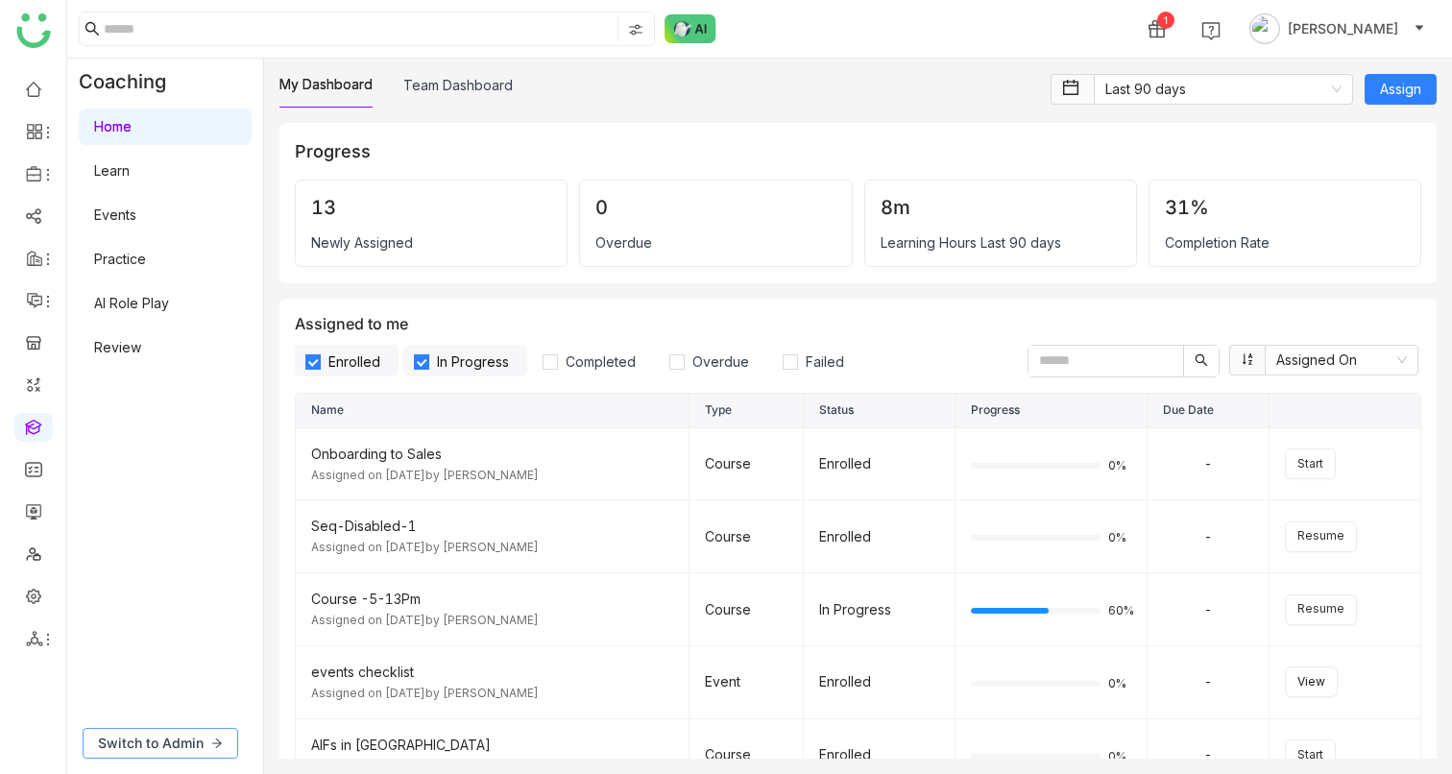
click at [157, 749] on span "Switch to Admin" at bounding box center [151, 743] width 106 height 21
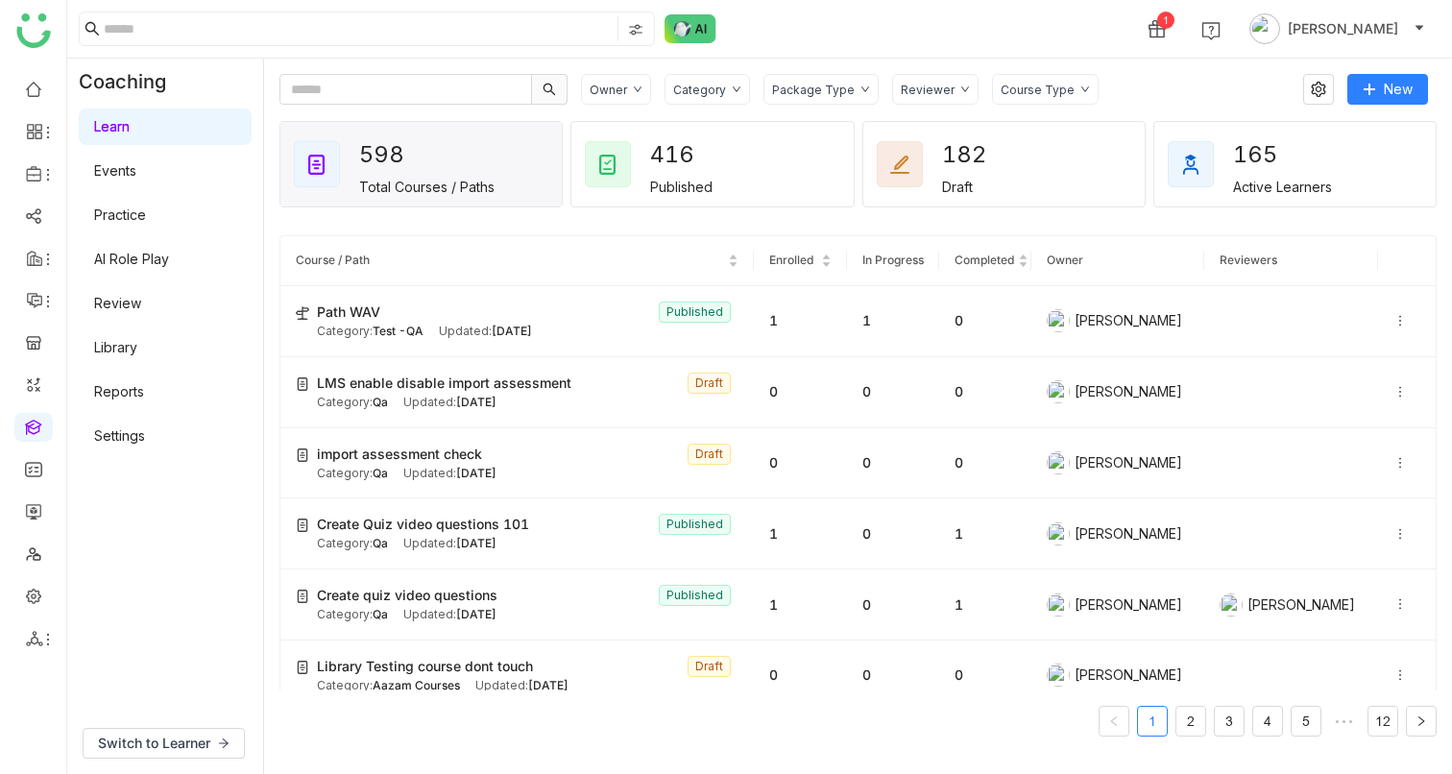
click at [103, 444] on link "Settings" at bounding box center [119, 435] width 51 height 16
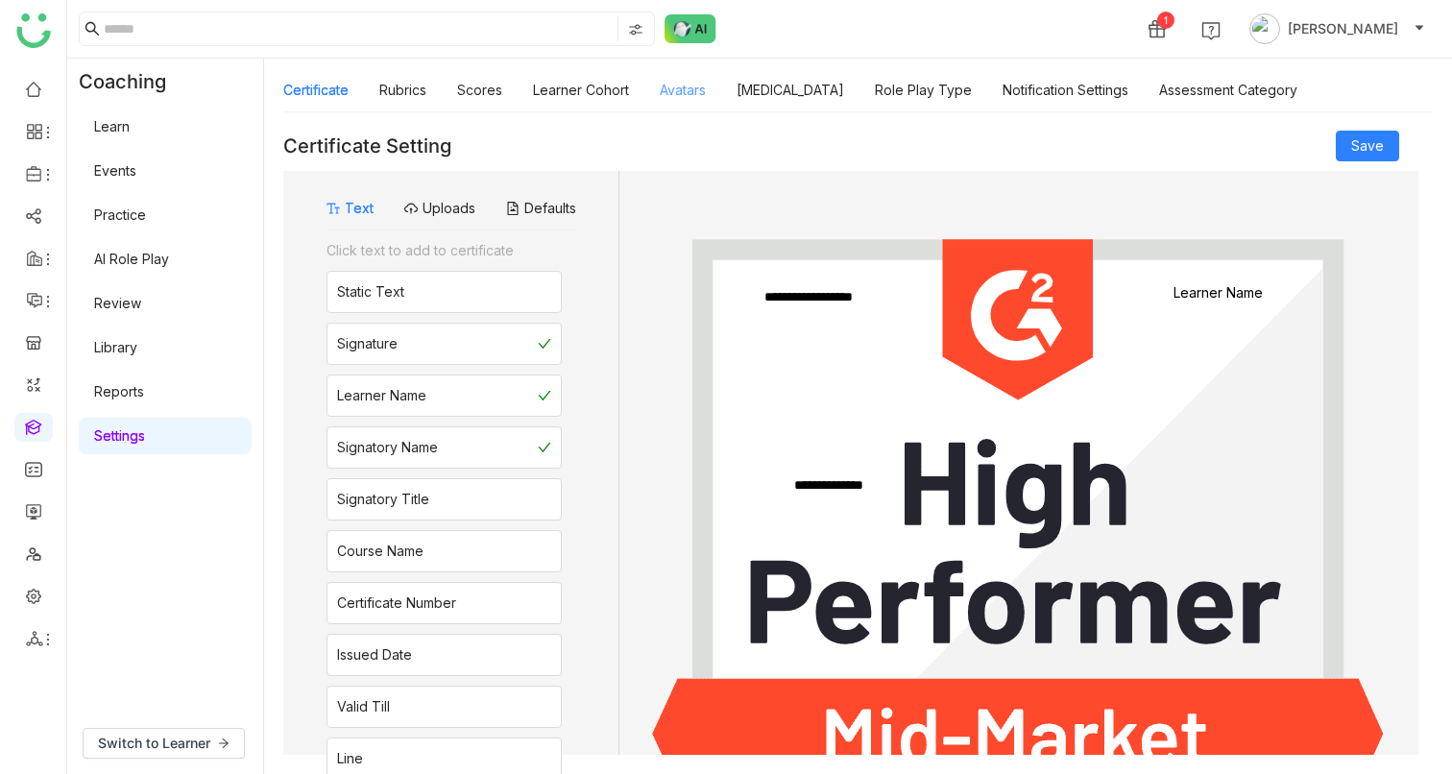
click at [681, 83] on link "Avatars" at bounding box center [683, 90] width 46 height 16
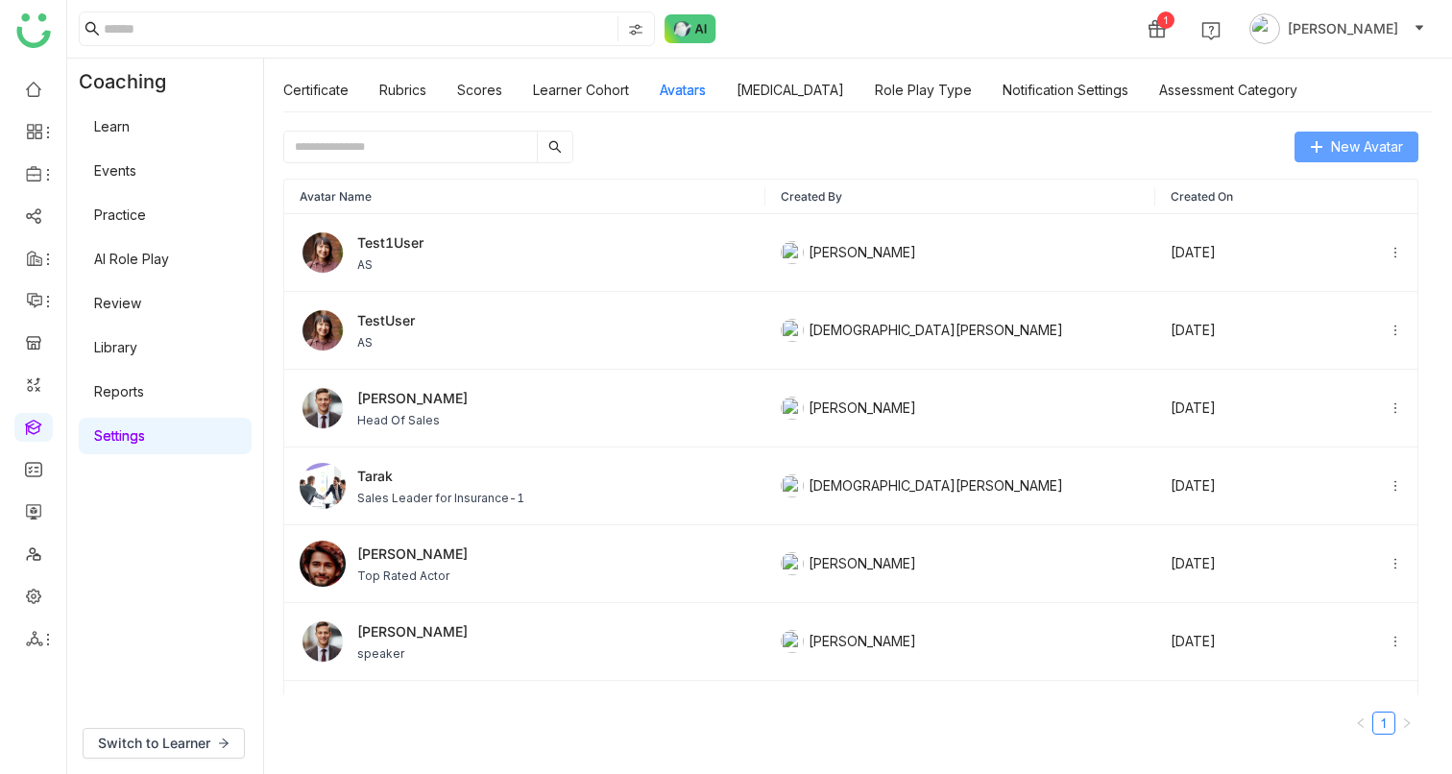
click at [1340, 149] on span "New Avatar" at bounding box center [1367, 146] width 72 height 21
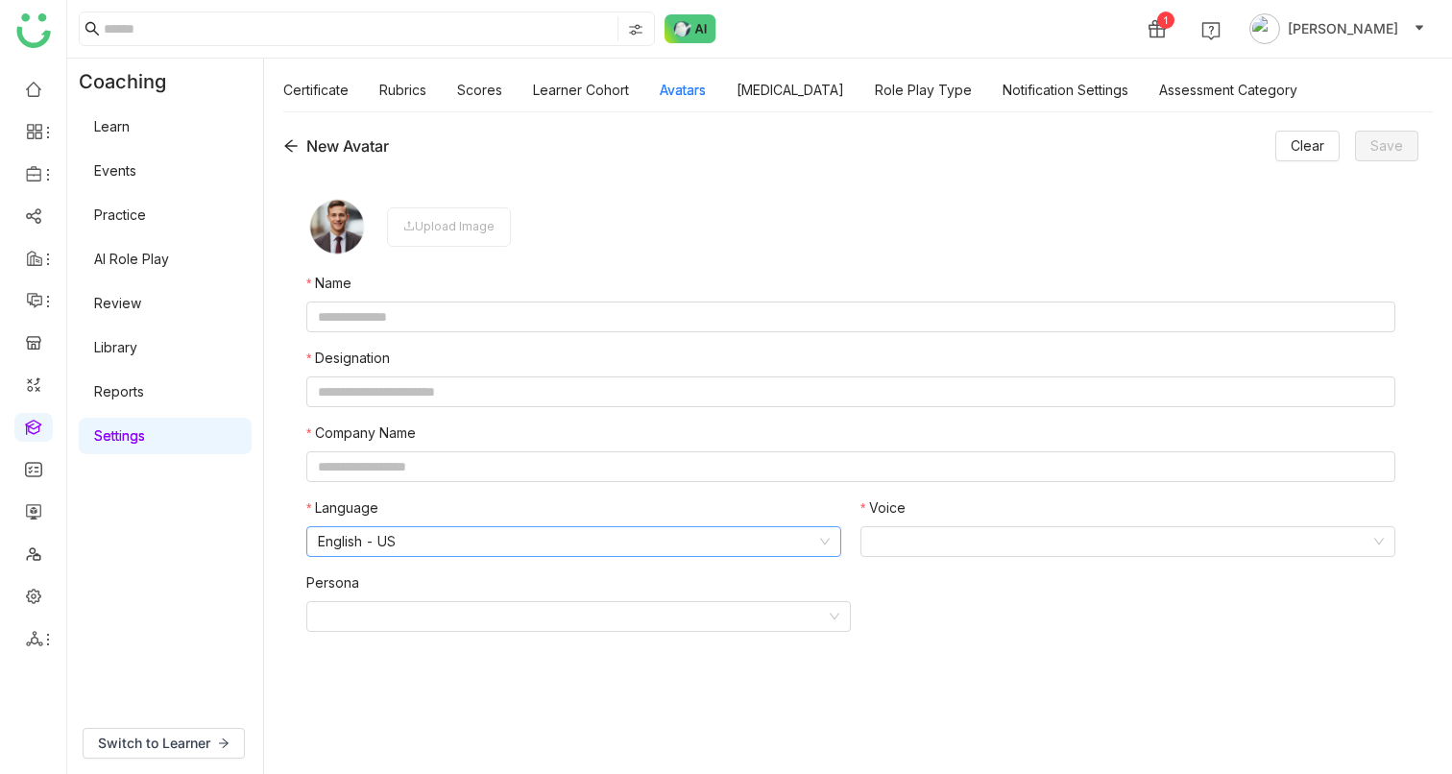
click at [545, 552] on nz-select-item "English - US" at bounding box center [574, 541] width 512 height 29
